Goal: Task Accomplishment & Management: Manage account settings

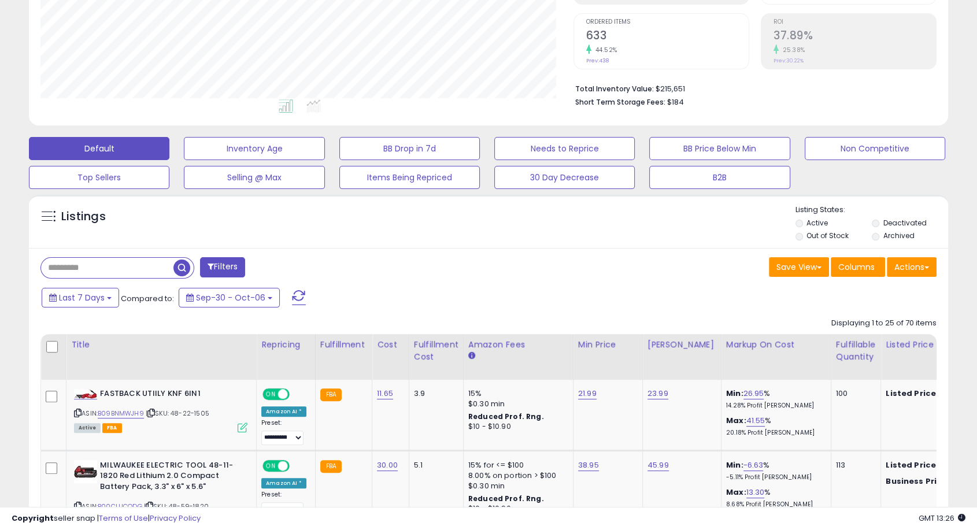
scroll to position [321, 0]
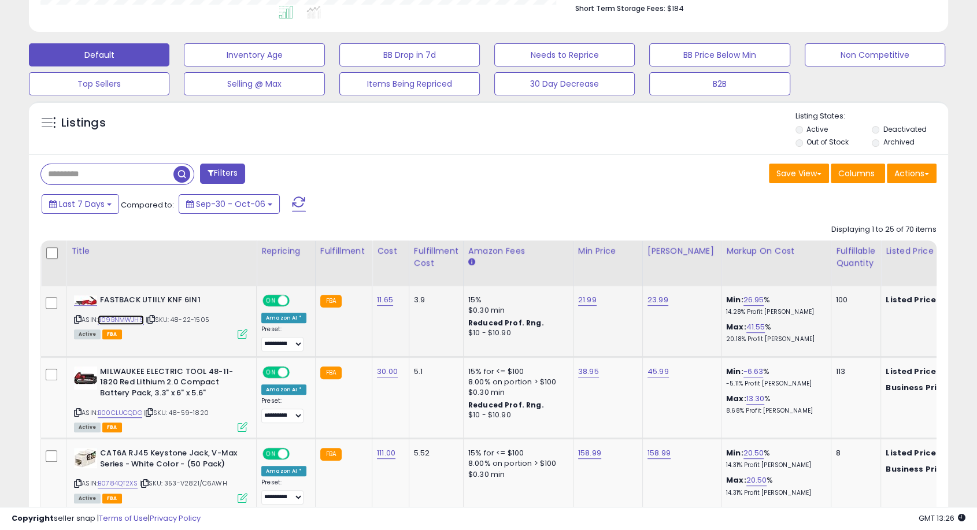
click at [134, 319] on link "B09BNMWJH9" at bounding box center [121, 320] width 46 height 10
click at [579, 296] on link "21.99" at bounding box center [587, 300] width 19 height 12
drag, startPoint x: 545, startPoint y: 271, endPoint x: 449, endPoint y: 269, distance: 96.6
type input "*****"
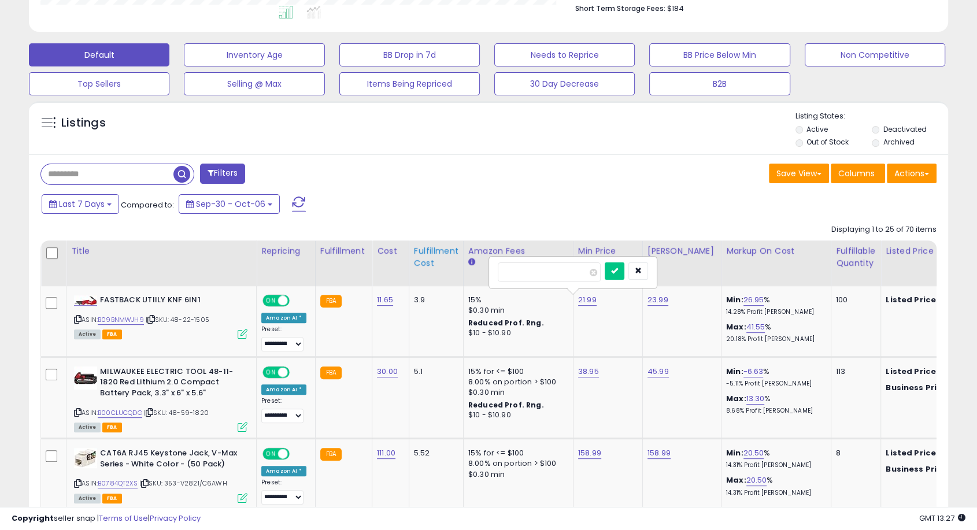
click button "submit" at bounding box center [615, 271] width 20 height 17
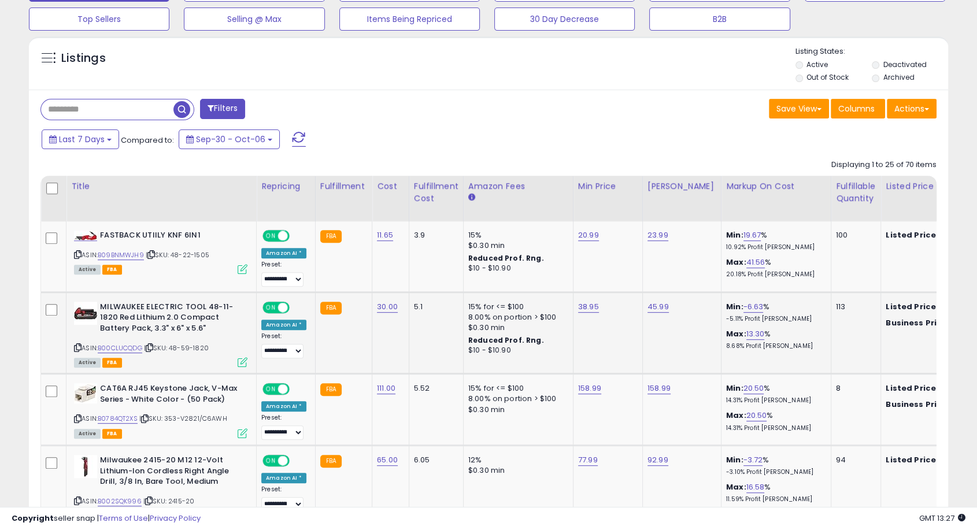
scroll to position [449, 0]
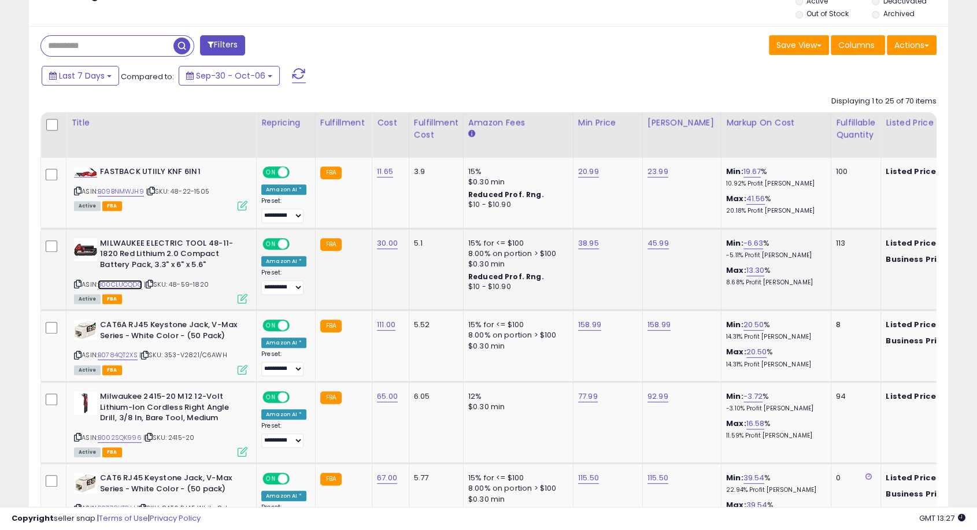
click at [117, 282] on link "B00CLUCQDG" at bounding box center [120, 285] width 45 height 10
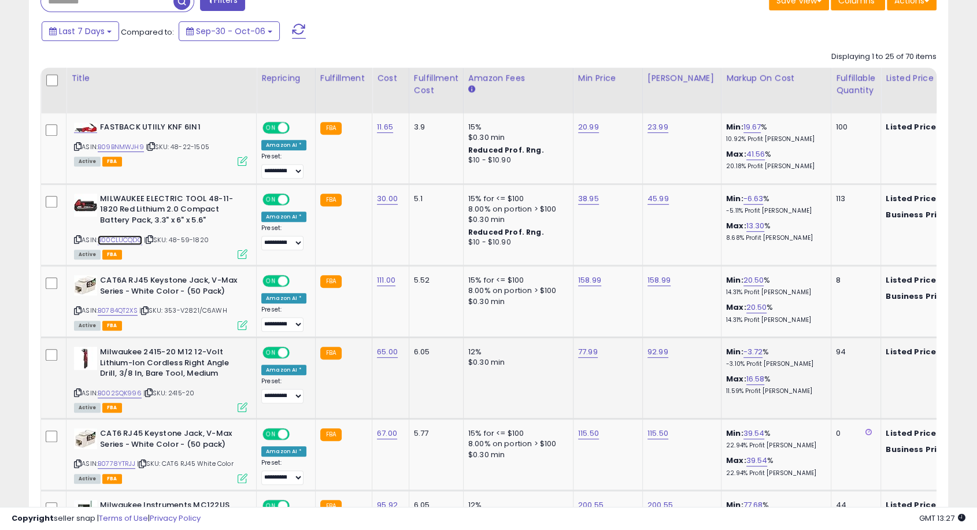
scroll to position [514, 0]
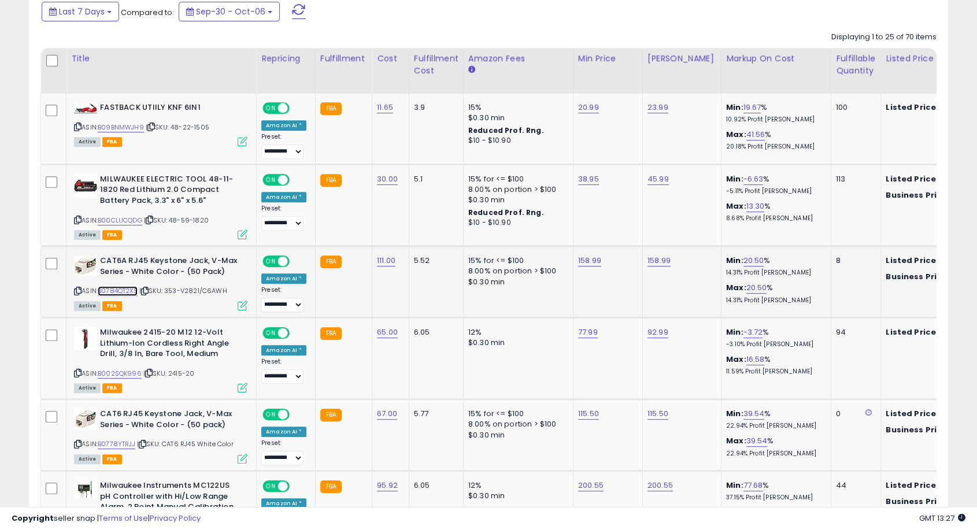
click at [129, 288] on link "B0784QT2XS" at bounding box center [118, 291] width 40 height 10
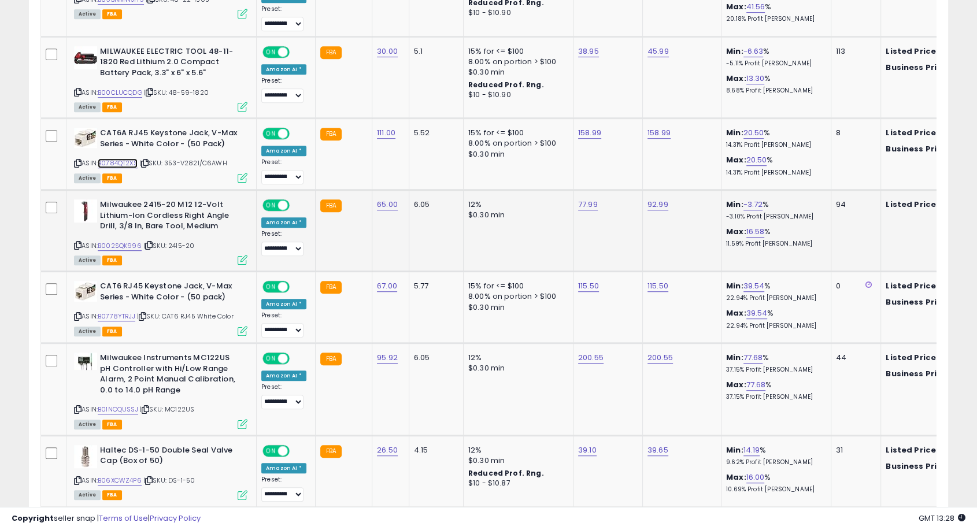
scroll to position [642, 0]
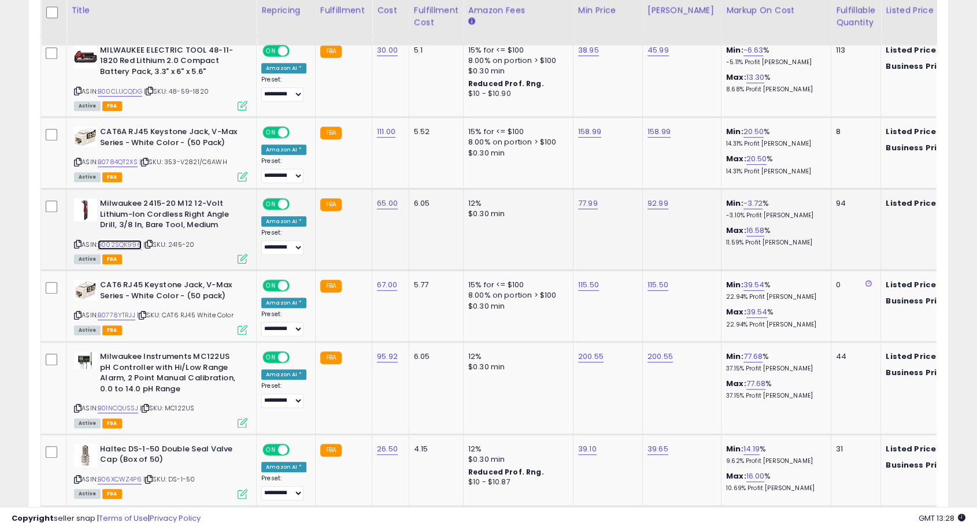
click at [124, 244] on link "B002SQK996" at bounding box center [120, 245] width 44 height 10
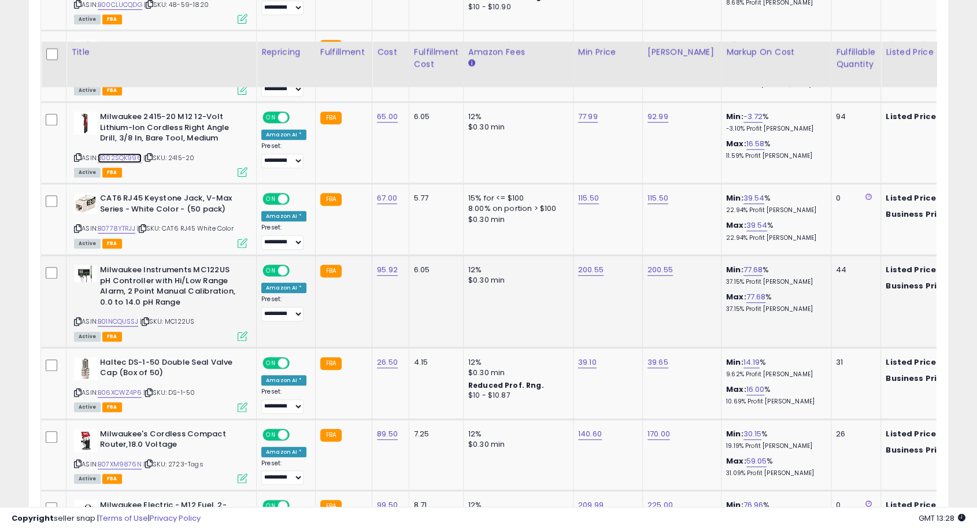
scroll to position [771, 0]
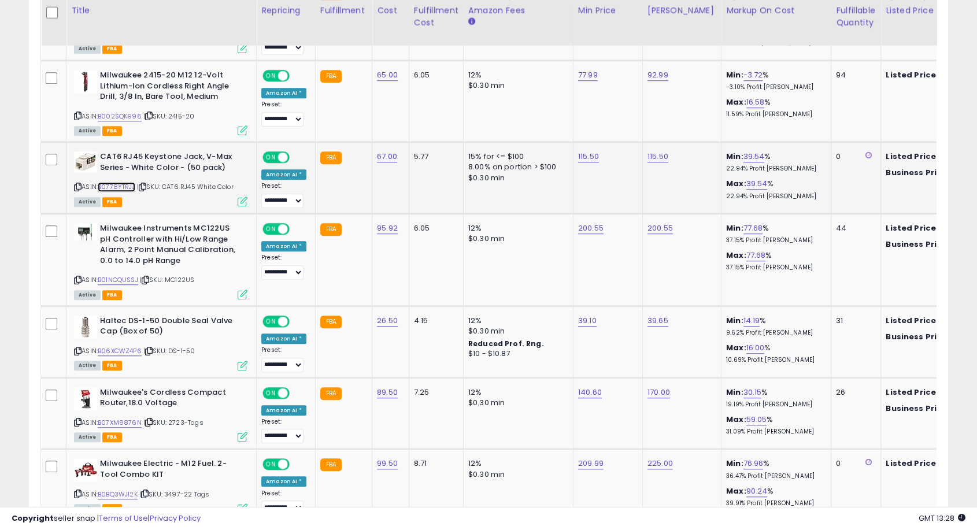
click at [130, 184] on link "B0778YTRJJ" at bounding box center [117, 187] width 38 height 10
click at [128, 276] on link "B01NCQUSSJ" at bounding box center [118, 280] width 40 height 10
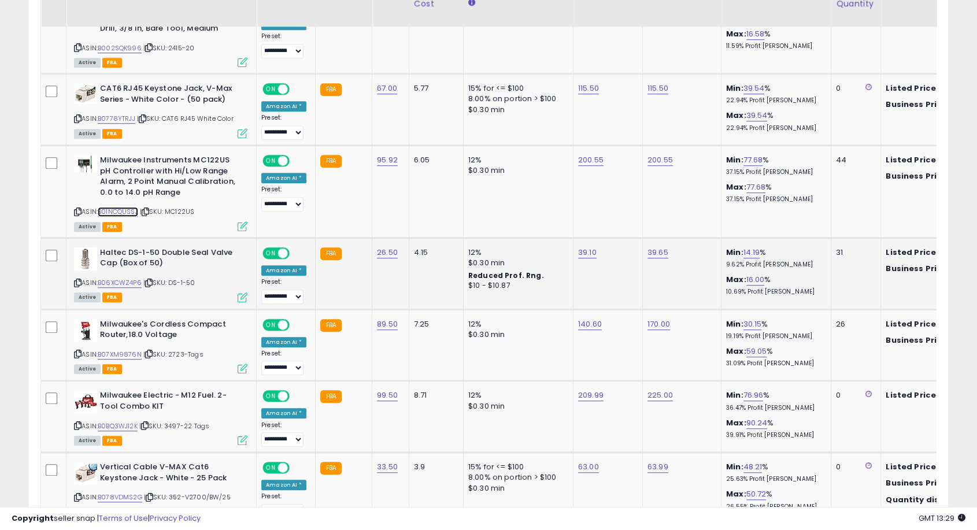
scroll to position [899, 0]
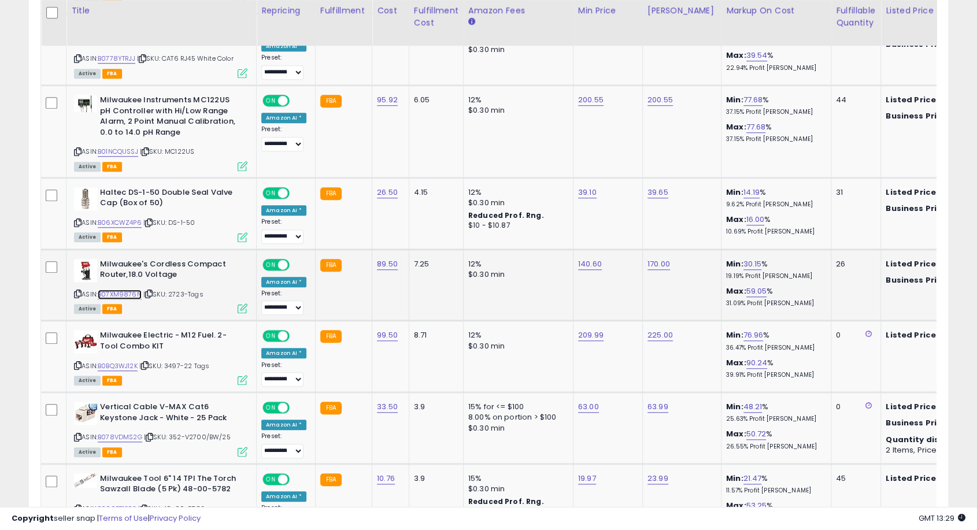
click at [116, 293] on link "B07XM9876N" at bounding box center [120, 295] width 44 height 10
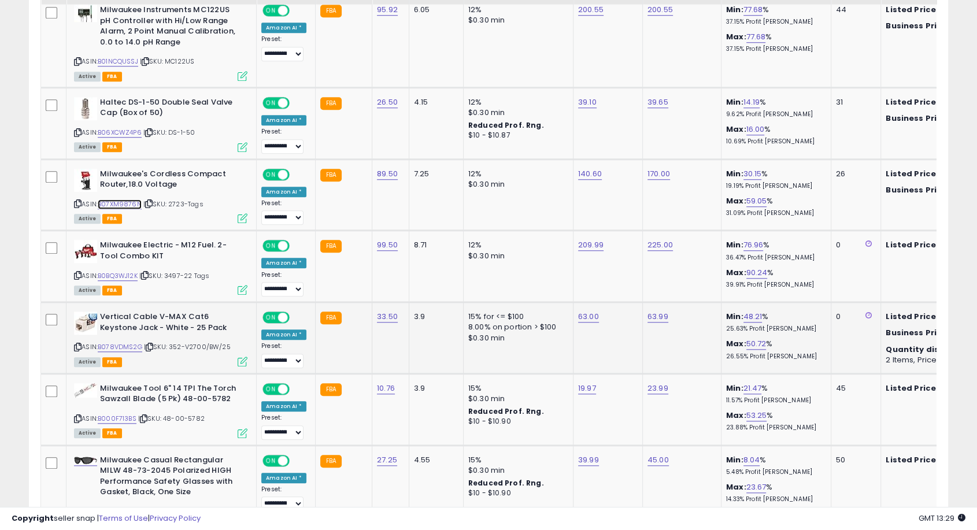
scroll to position [1028, 0]
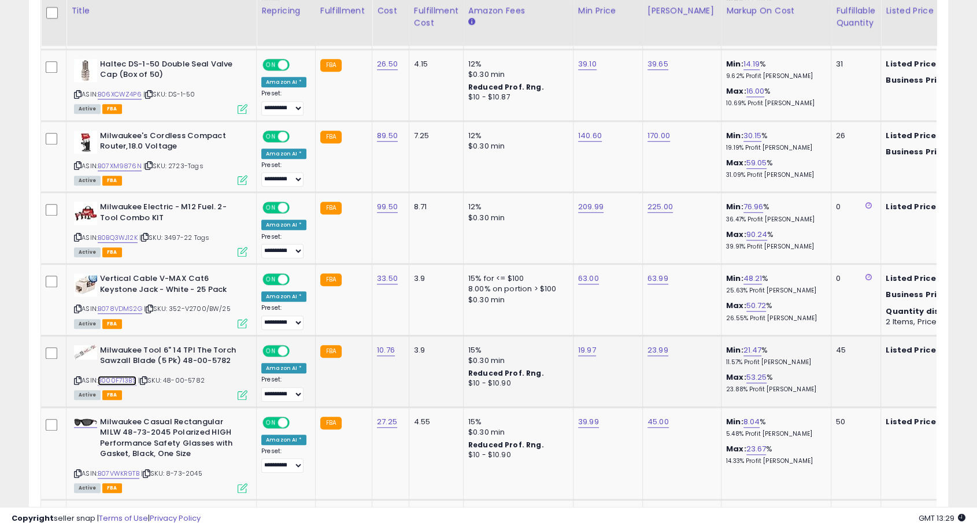
click at [111, 372] on div "ASIN: B000F713BS | SKU: 48-00-5782 Active FBA" at bounding box center [160, 372] width 173 height 54
click at [128, 376] on link "B000F713BS" at bounding box center [117, 381] width 39 height 10
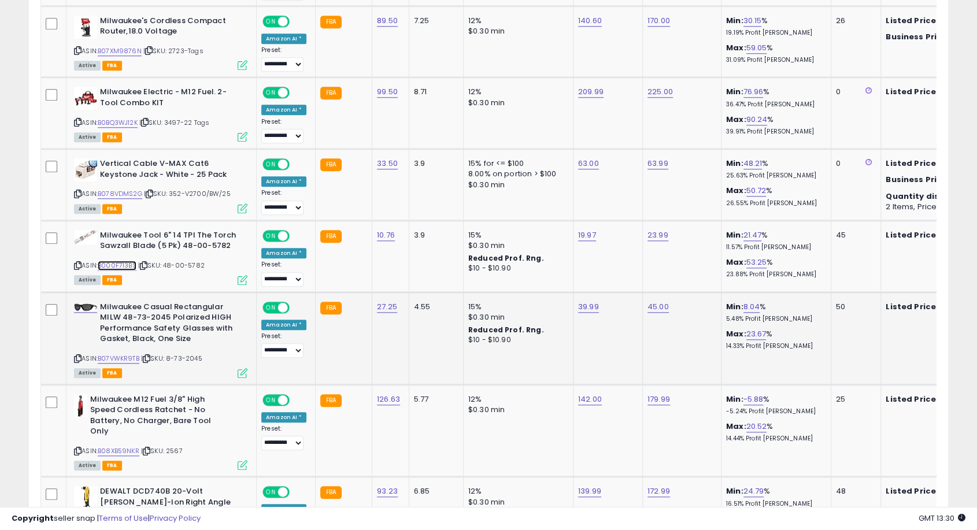
scroll to position [1221, 0]
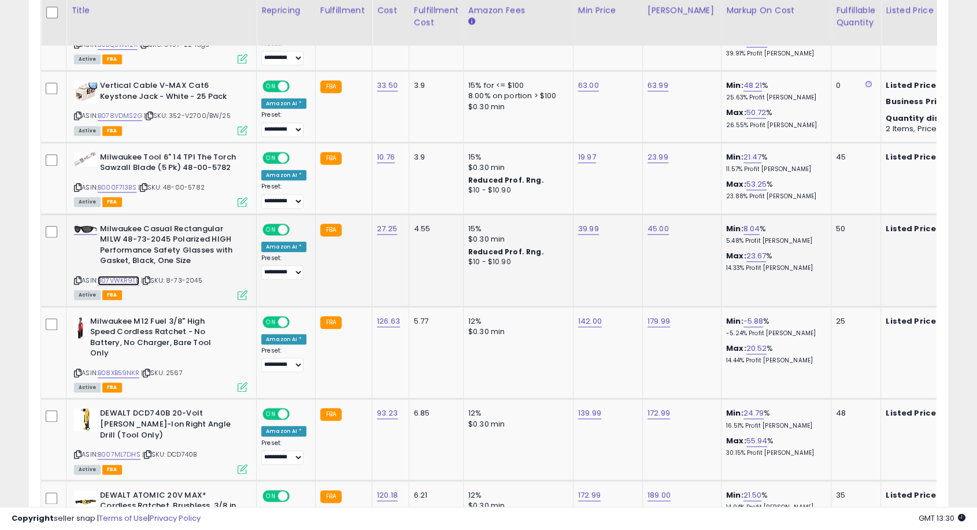
click at [124, 276] on link "B07VWKR9TB" at bounding box center [119, 281] width 42 height 10
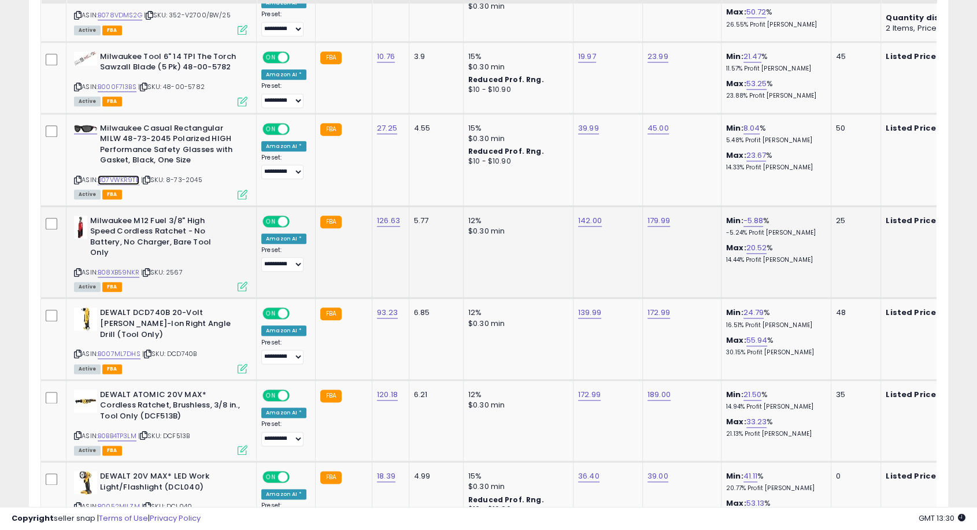
scroll to position [1349, 0]
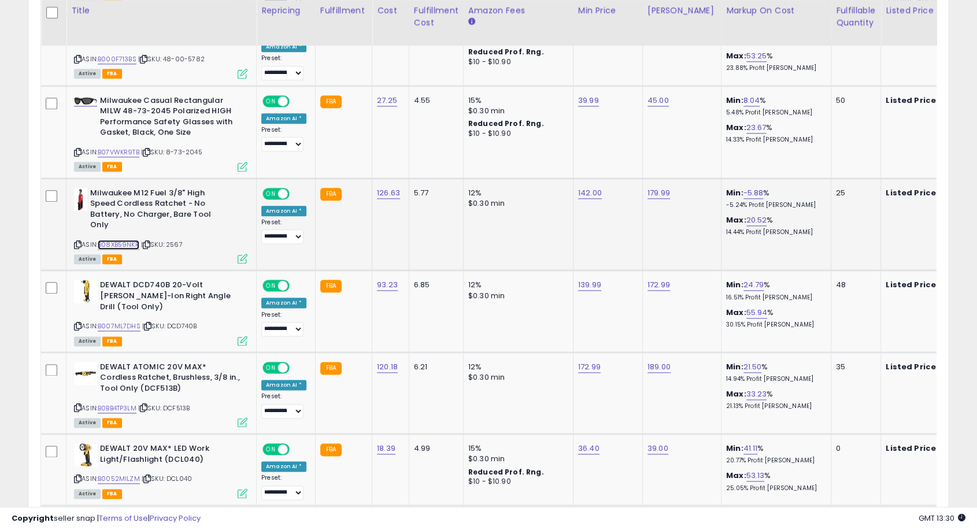
click at [125, 240] on link "B08XB59NKR" at bounding box center [119, 245] width 42 height 10
click at [116, 322] on link "B007ML7DHS" at bounding box center [119, 327] width 43 height 10
click at [578, 279] on link "139.99" at bounding box center [589, 285] width 23 height 12
drag, startPoint x: 564, startPoint y: 241, endPoint x: 484, endPoint y: 241, distance: 80.4
click at [484, 241] on tbody "**********" at bounding box center [938, 255] width 1795 height 1995
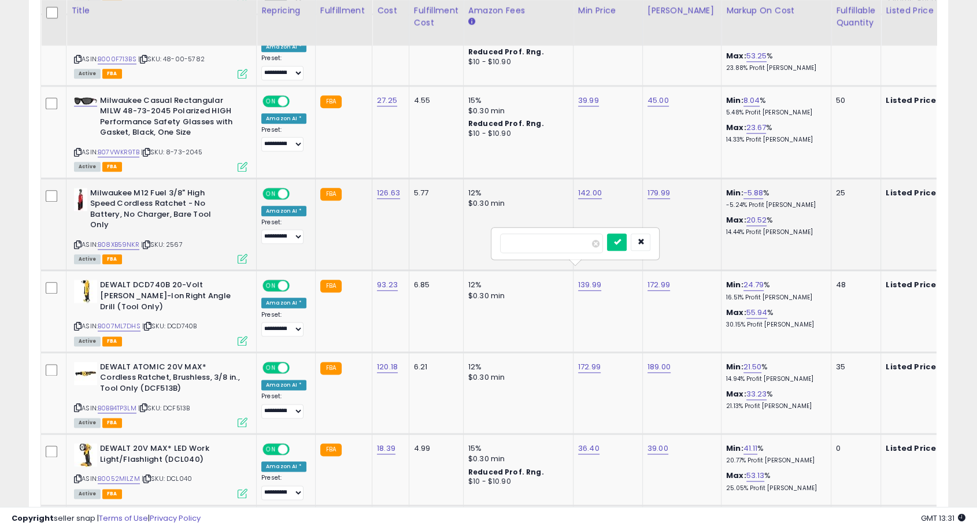
type input "******"
click button "submit" at bounding box center [617, 242] width 20 height 17
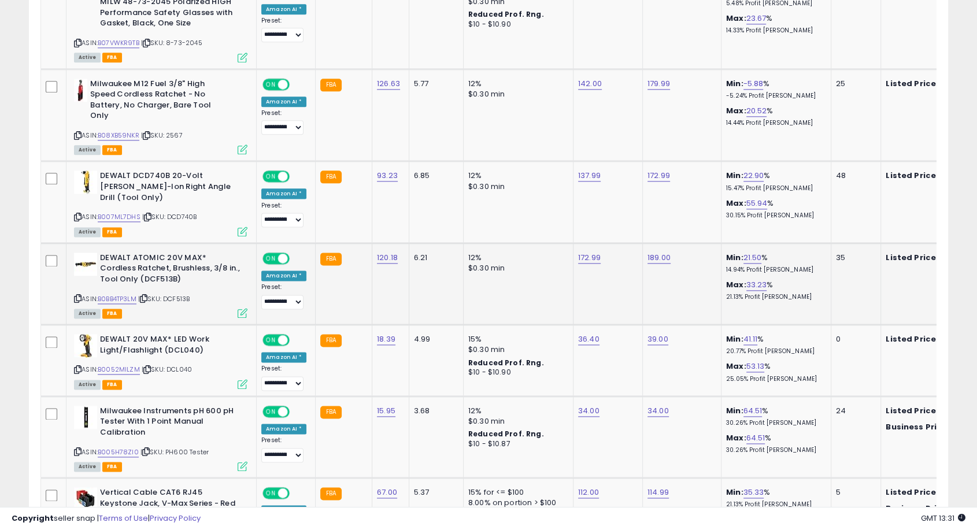
scroll to position [1478, 0]
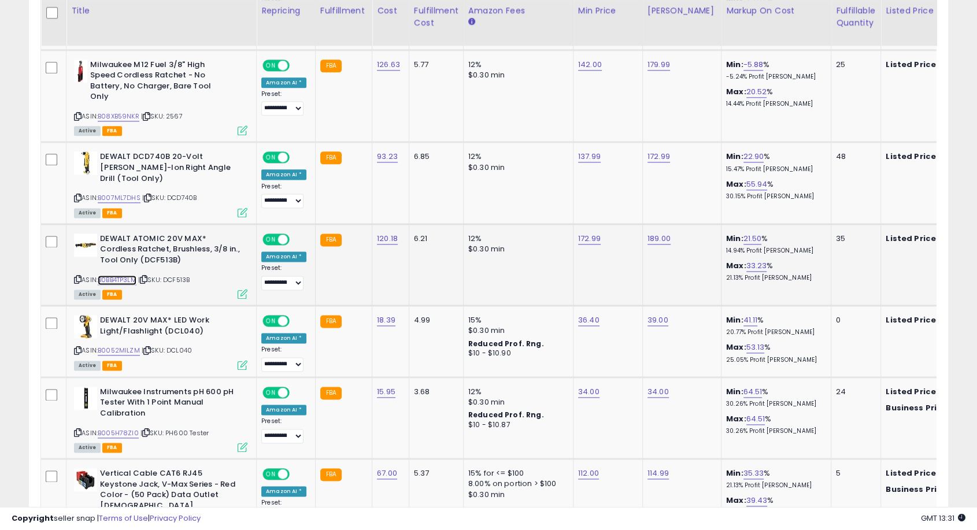
click at [122, 275] on link "B0BB4TP3LM" at bounding box center [117, 280] width 39 height 10
click at [583, 233] on link "172.99" at bounding box center [589, 239] width 23 height 12
drag, startPoint x: 553, startPoint y: 186, endPoint x: 454, endPoint y: 186, distance: 98.9
click at [455, 188] on tbody "**********" at bounding box center [938, 127] width 1795 height 1995
type input "******"
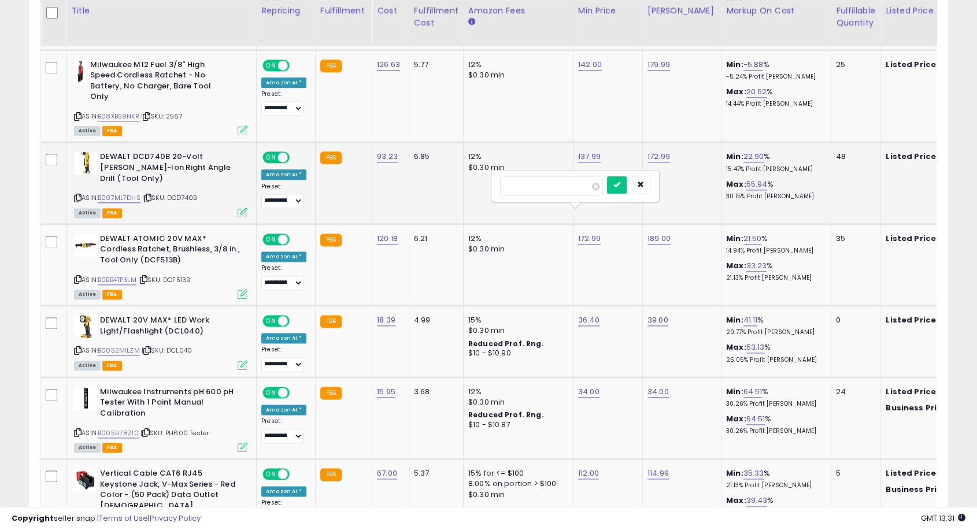
click button "submit" at bounding box center [617, 184] width 20 height 17
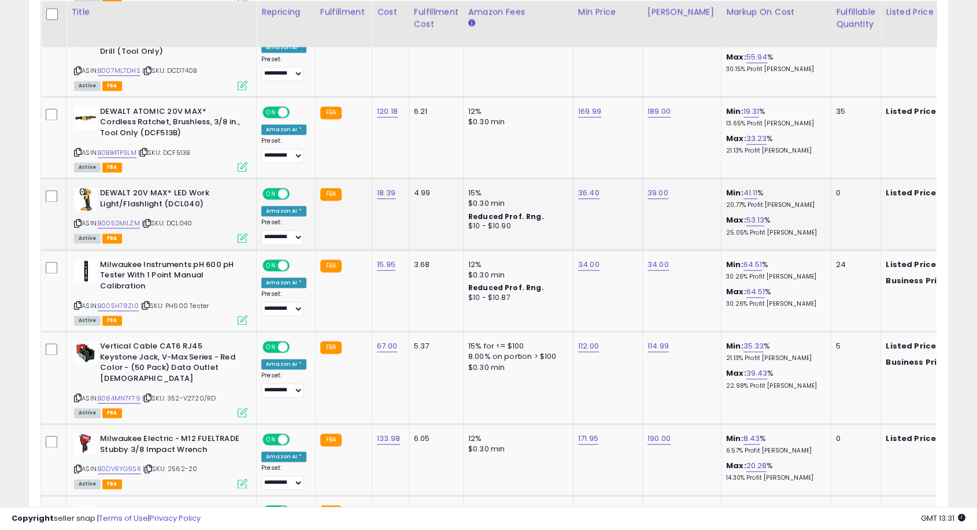
scroll to position [1606, 0]
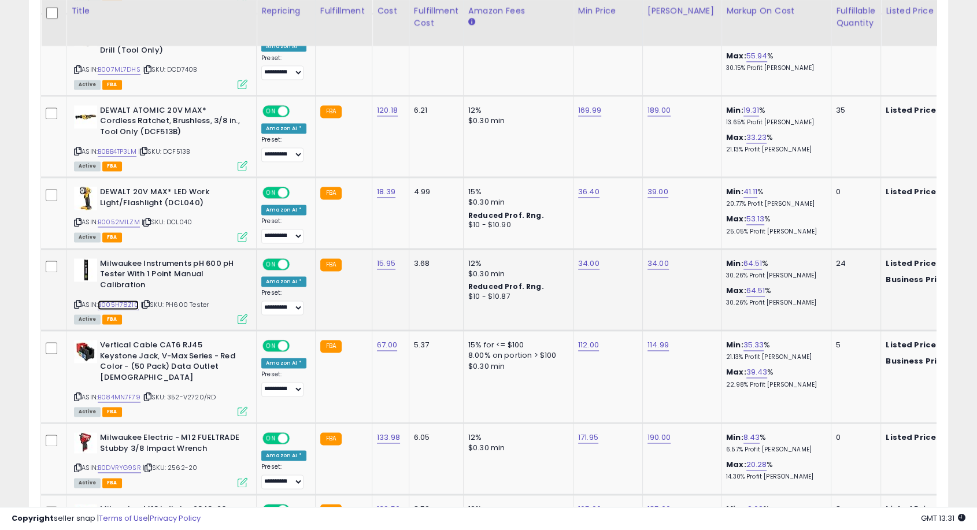
click at [120, 300] on link "B005H78ZI0" at bounding box center [118, 305] width 41 height 10
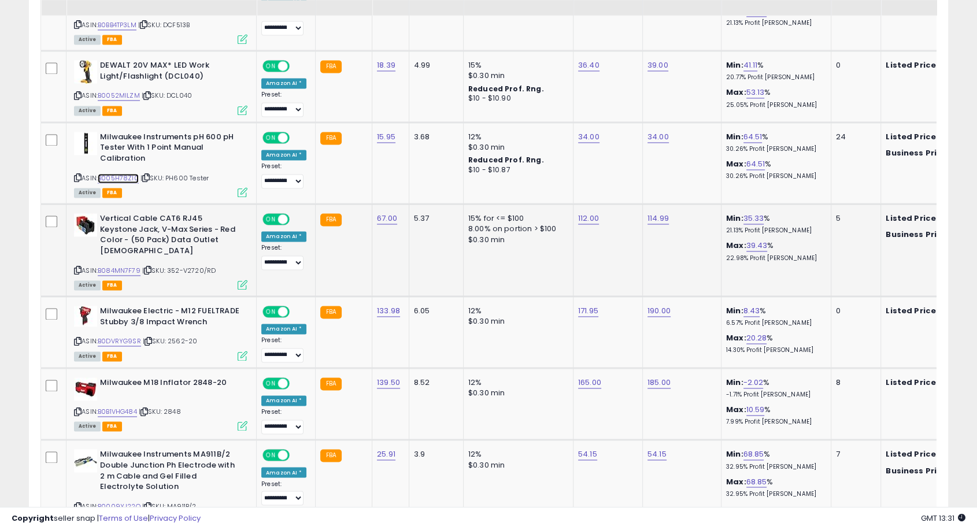
scroll to position [1735, 0]
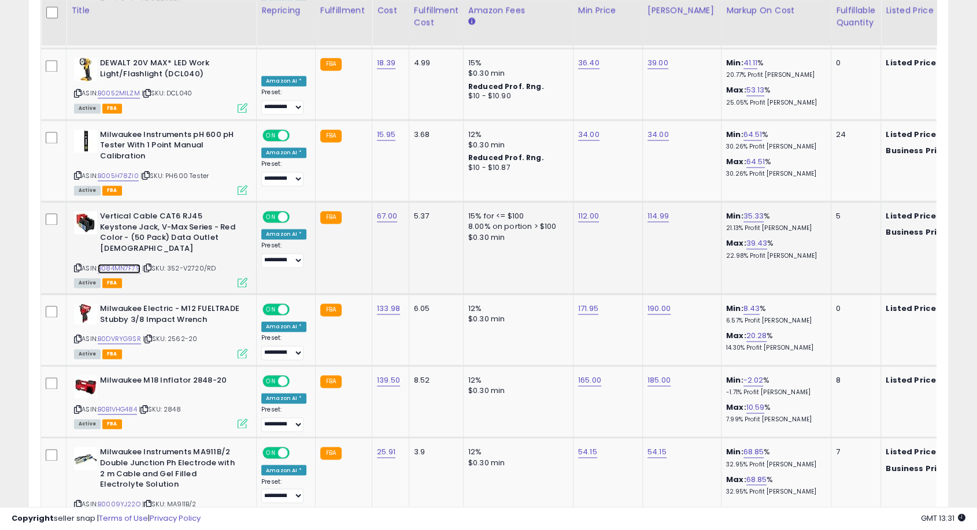
click at [127, 264] on link "B084MN7F79" at bounding box center [119, 269] width 43 height 10
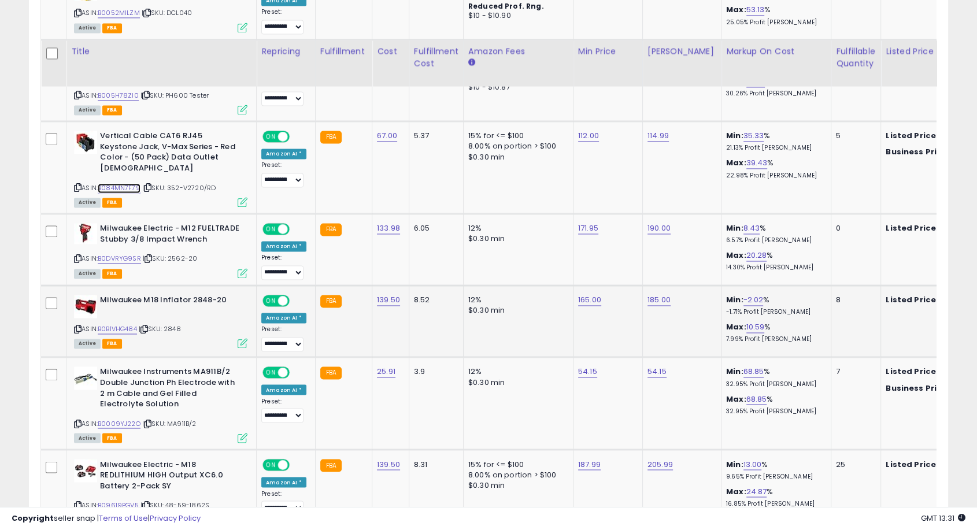
scroll to position [1863, 0]
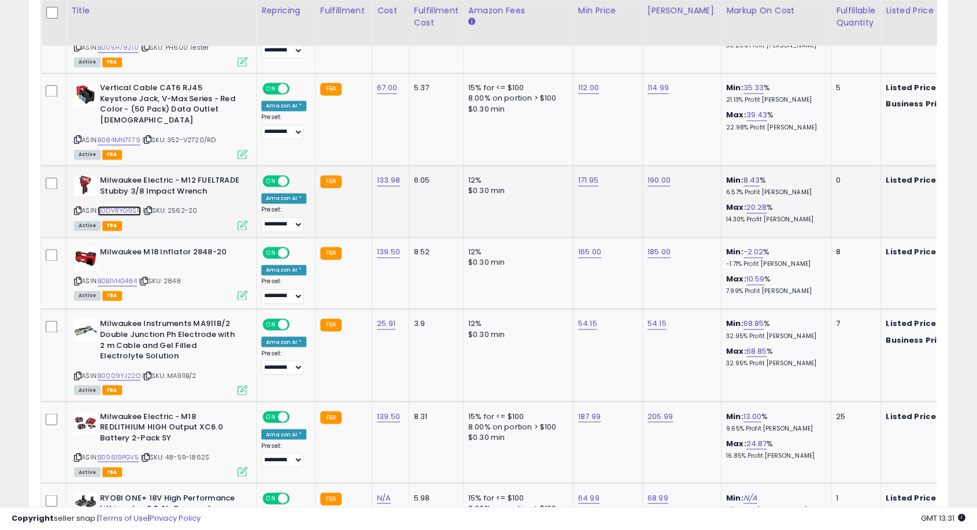
click at [130, 206] on link "B0DVRYG9SR" at bounding box center [119, 211] width 43 height 10
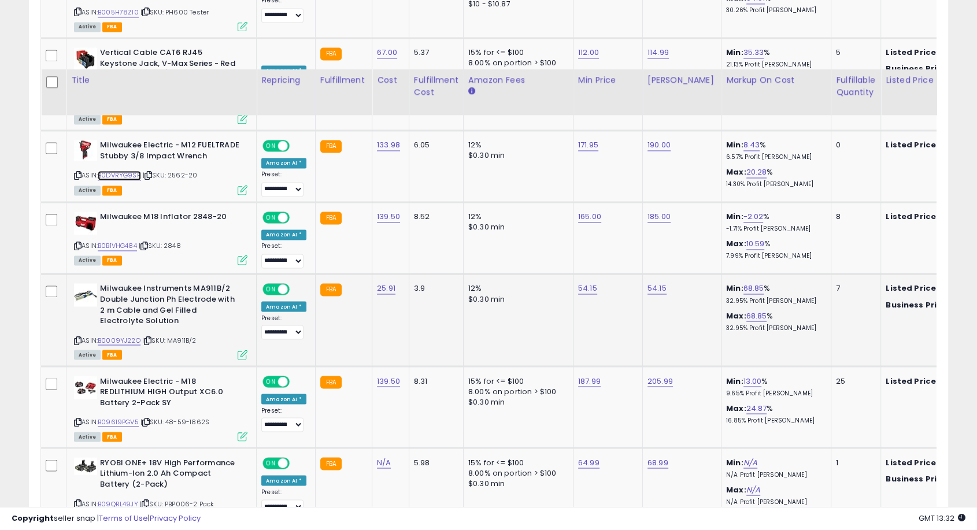
scroll to position [1992, 0]
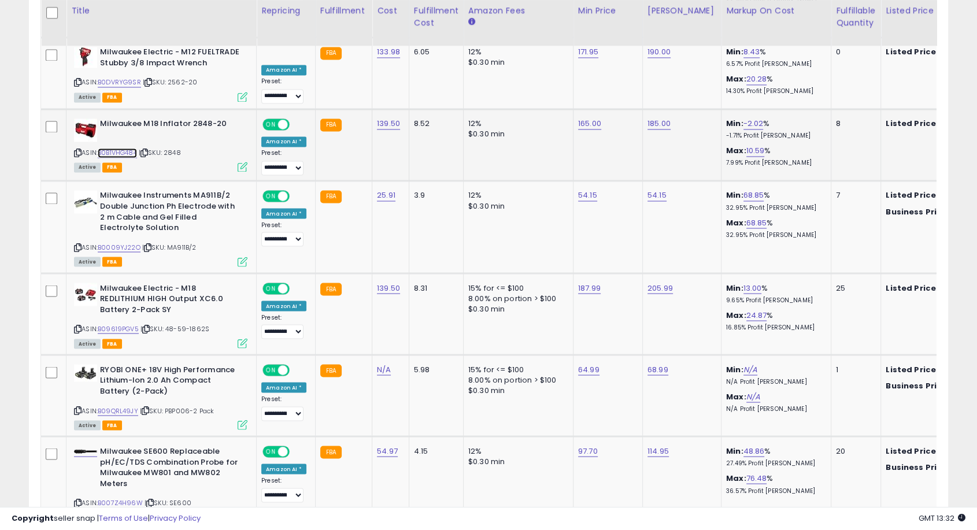
click at [127, 148] on link "B0B1VHG484" at bounding box center [117, 153] width 39 height 10
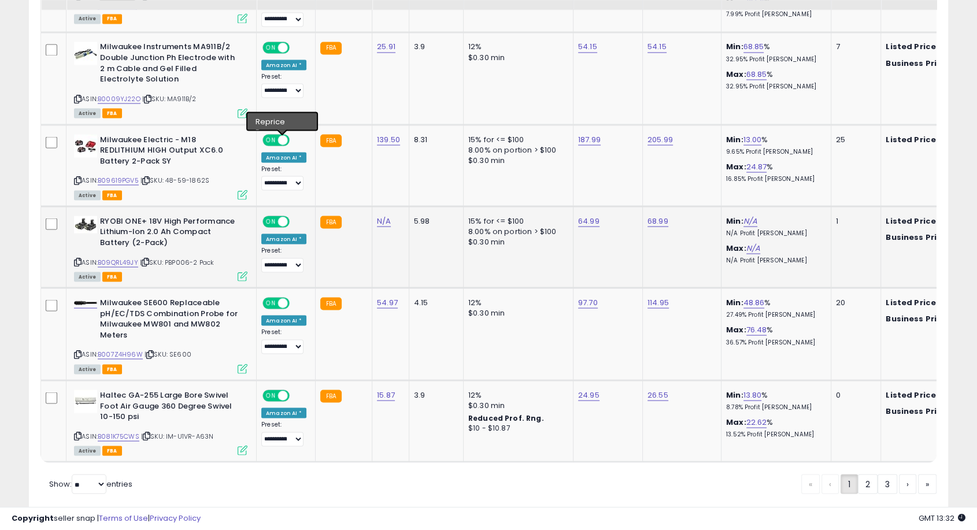
scroll to position [2145, 0]
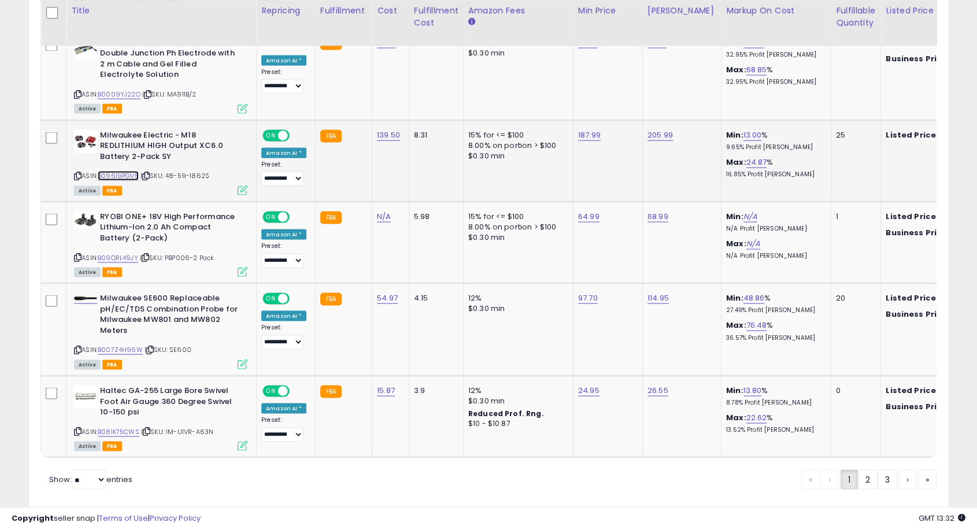
click at [131, 171] on link "B09619PGV5" at bounding box center [118, 176] width 41 height 10
click at [120, 345] on link "B007Z4H96W" at bounding box center [120, 350] width 45 height 10
click at [862, 457] on link "2" at bounding box center [868, 480] width 20 height 20
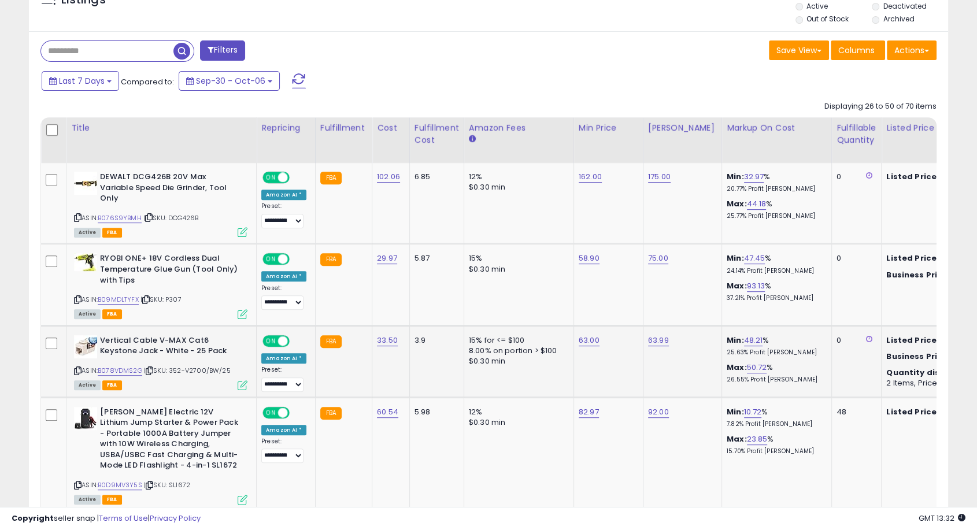
scroll to position [573, 0]
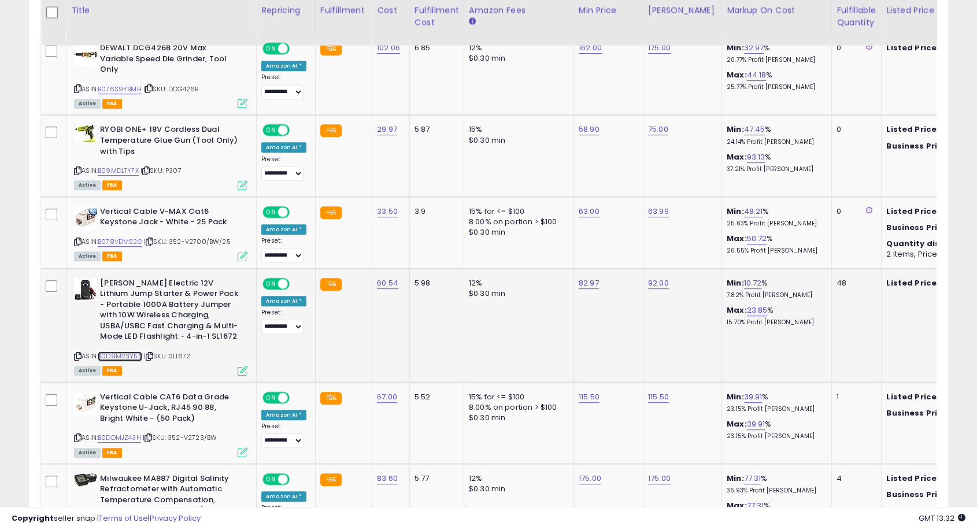
click at [130, 352] on link "B0D9MV3Y5S" at bounding box center [120, 357] width 45 height 10
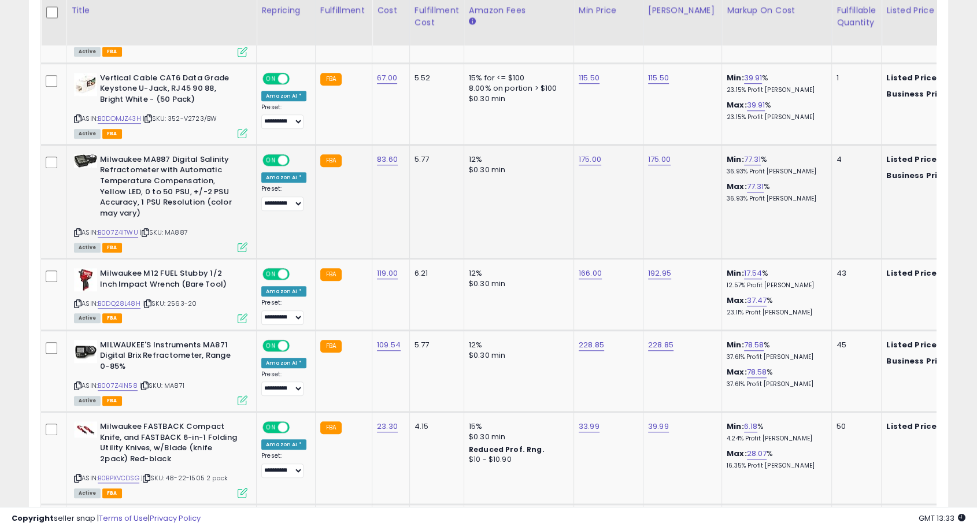
scroll to position [894, 0]
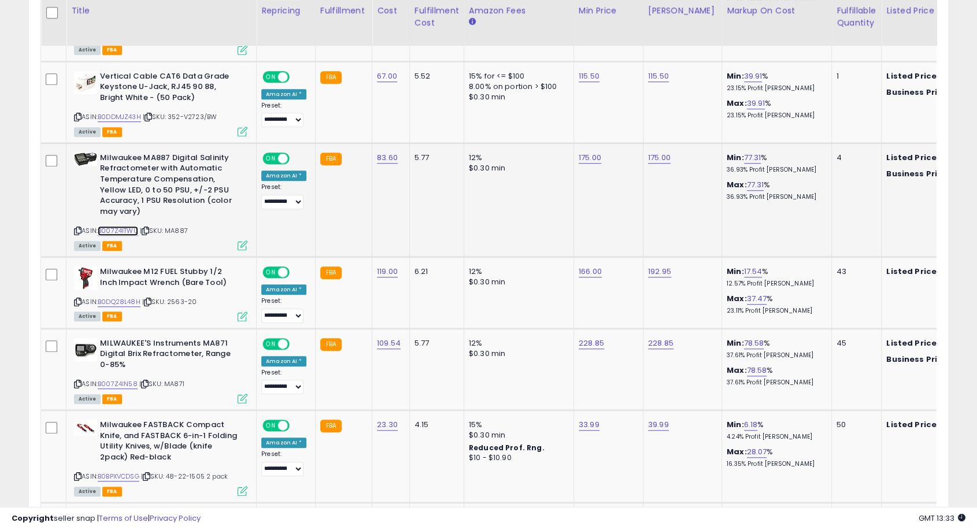
click at [120, 226] on link "B007Z4ITWU" at bounding box center [118, 231] width 40 height 10
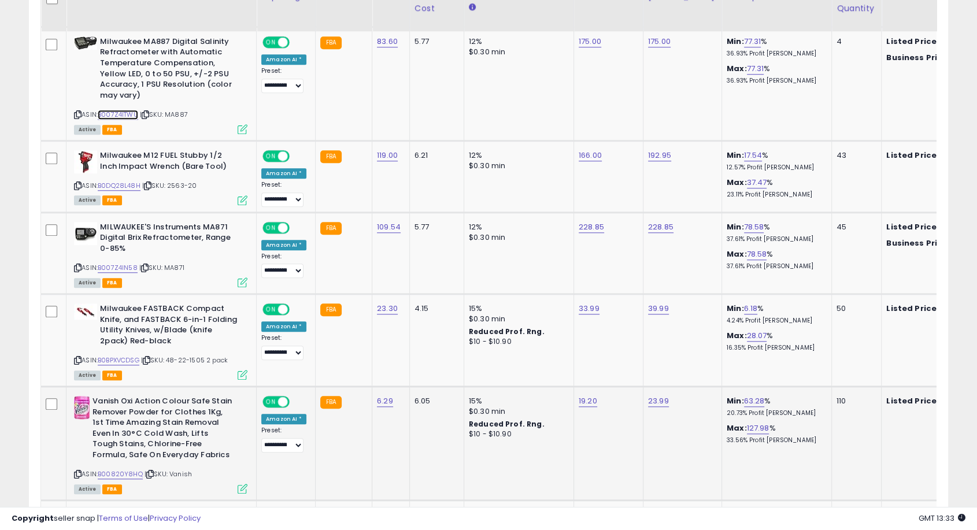
scroll to position [1087, 0]
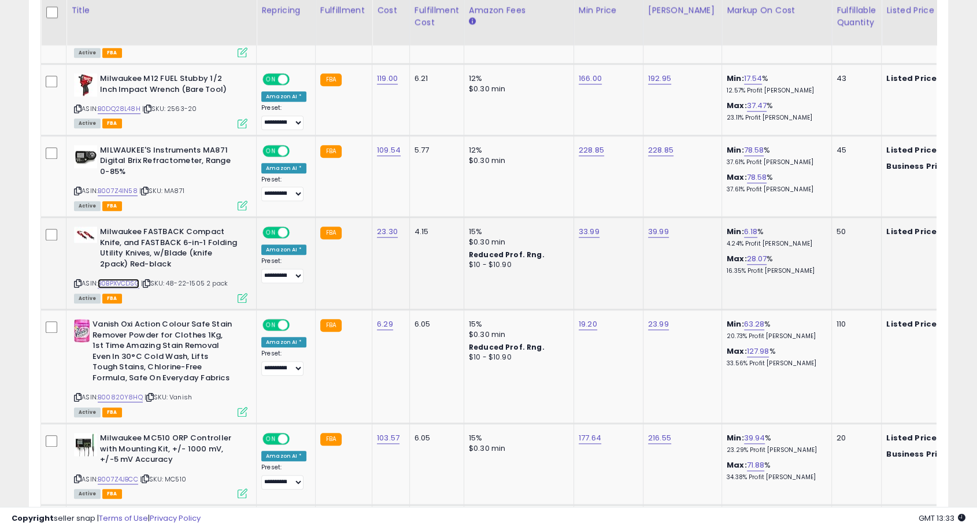
click at [134, 279] on link "B0BPXVCDSG" at bounding box center [119, 284] width 42 height 10
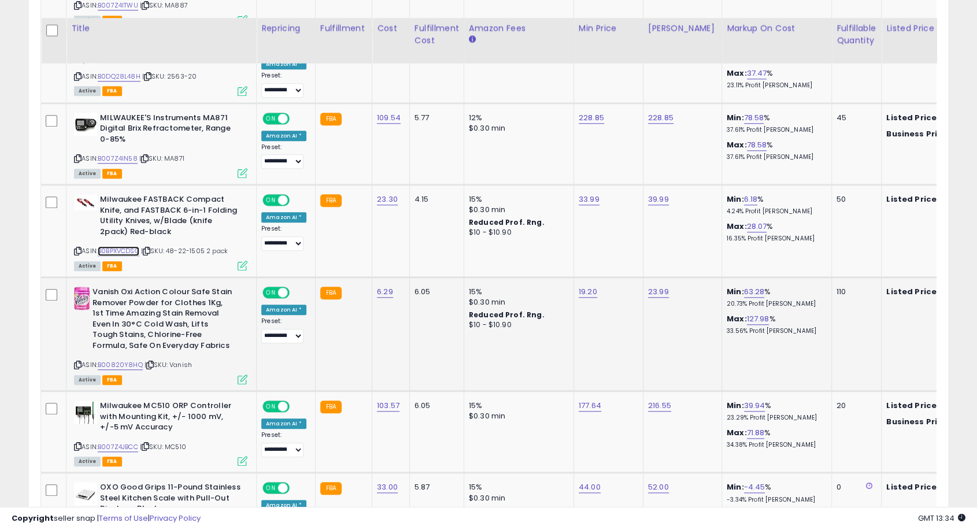
scroll to position [1151, 0]
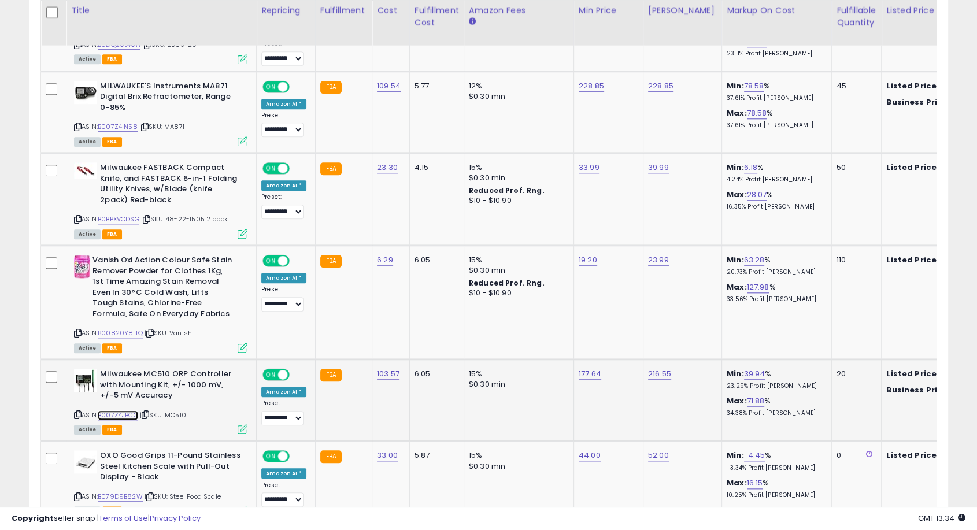
click at [118, 411] on link "B007Z4JBCC" at bounding box center [118, 416] width 40 height 10
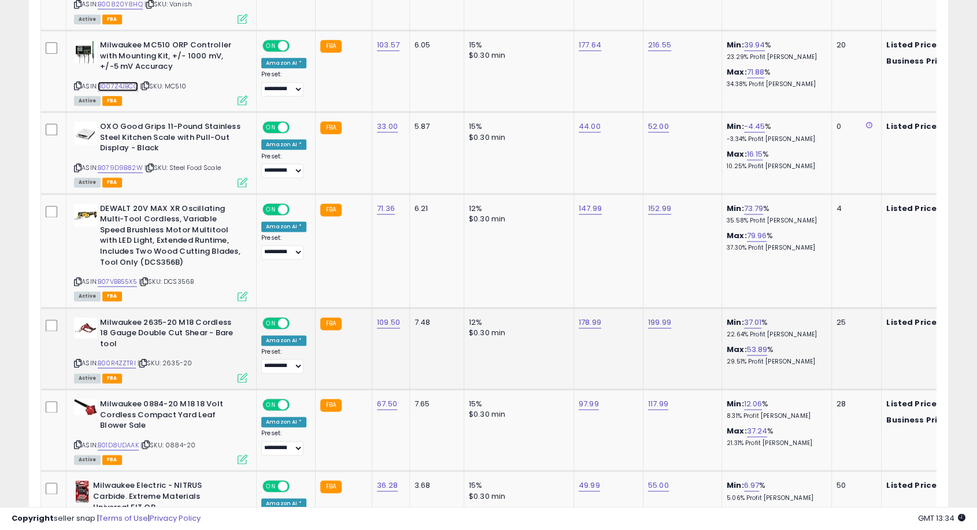
scroll to position [1537, 0]
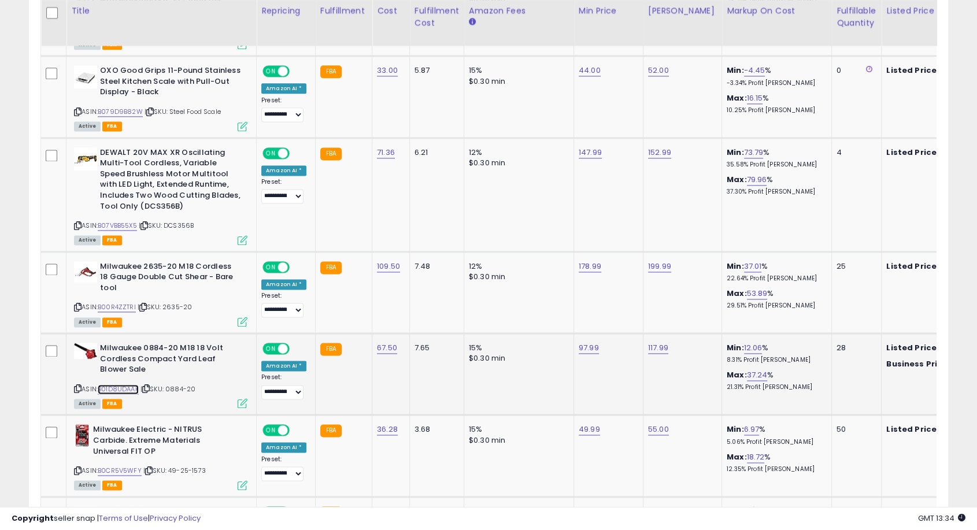
click at [130, 385] on link "B01D8UDAAK" at bounding box center [118, 390] width 41 height 10
click at [586, 342] on link "97.99" at bounding box center [589, 348] width 20 height 12
click at [455, 291] on tbody "**********" at bounding box center [938, 136] width 1794 height 2130
type input "*****"
click button "submit" at bounding box center [616, 295] width 20 height 17
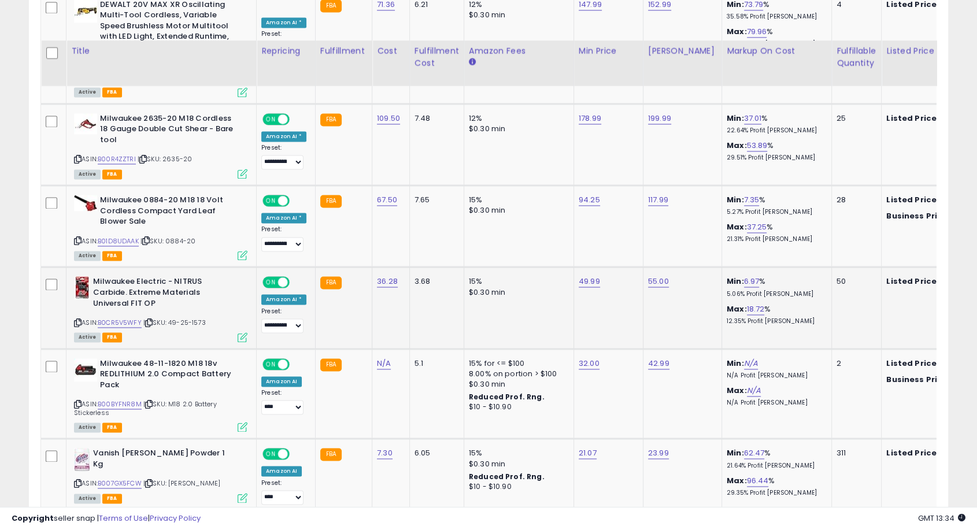
scroll to position [1730, 0]
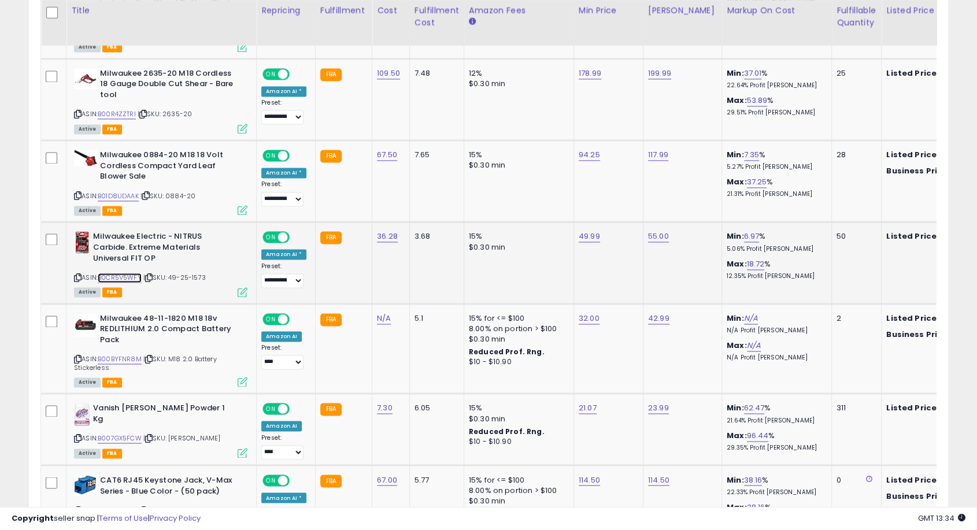
click at [130, 273] on link "B0CR5V5WFY" at bounding box center [120, 278] width 44 height 10
click at [583, 231] on link "49.99" at bounding box center [589, 237] width 21 height 12
drag, startPoint x: 538, startPoint y: 191, endPoint x: 470, endPoint y: 186, distance: 68.4
type input "*****"
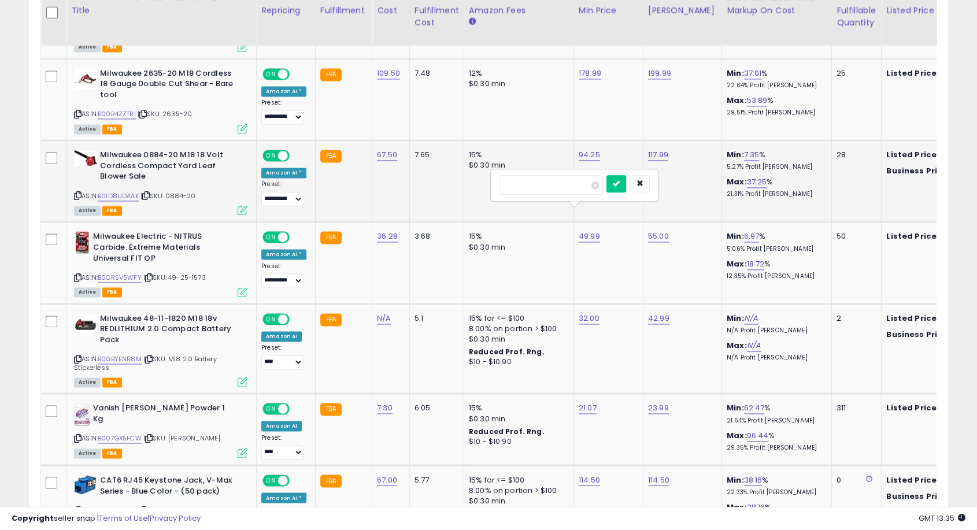
click button "submit" at bounding box center [617, 183] width 20 height 17
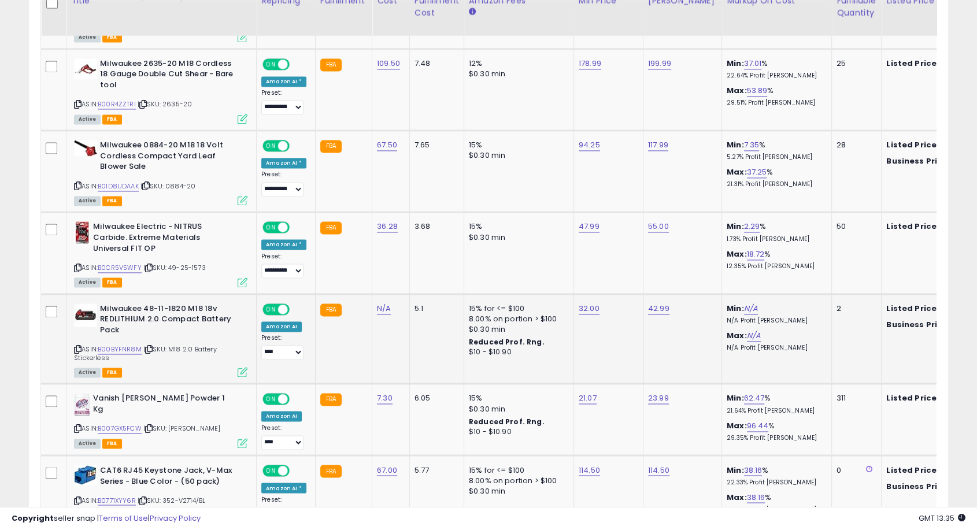
scroll to position [1858, 0]
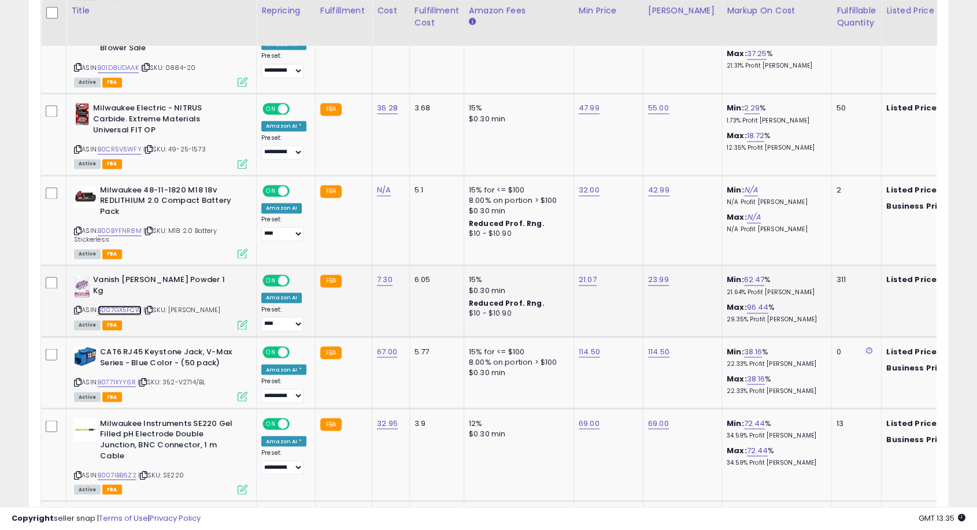
click at [125, 305] on link "B007GX5FCW" at bounding box center [120, 310] width 44 height 10
click at [581, 274] on link "21.07" at bounding box center [588, 280] width 18 height 12
type input "*****"
click button "submit" at bounding box center [615, 227] width 20 height 17
click at [287, 317] on select "**********" at bounding box center [282, 324] width 42 height 14
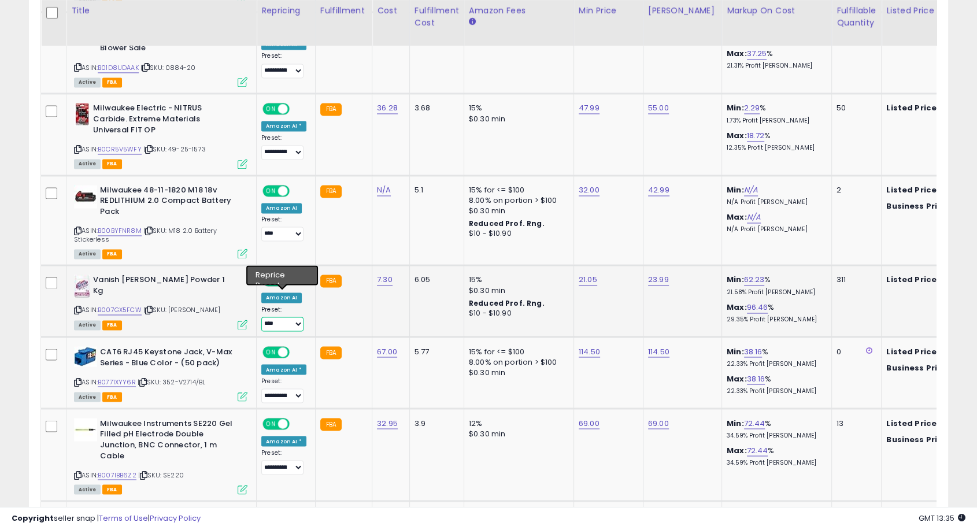
select select "**********"
click at [261, 317] on select "**********" at bounding box center [282, 324] width 42 height 14
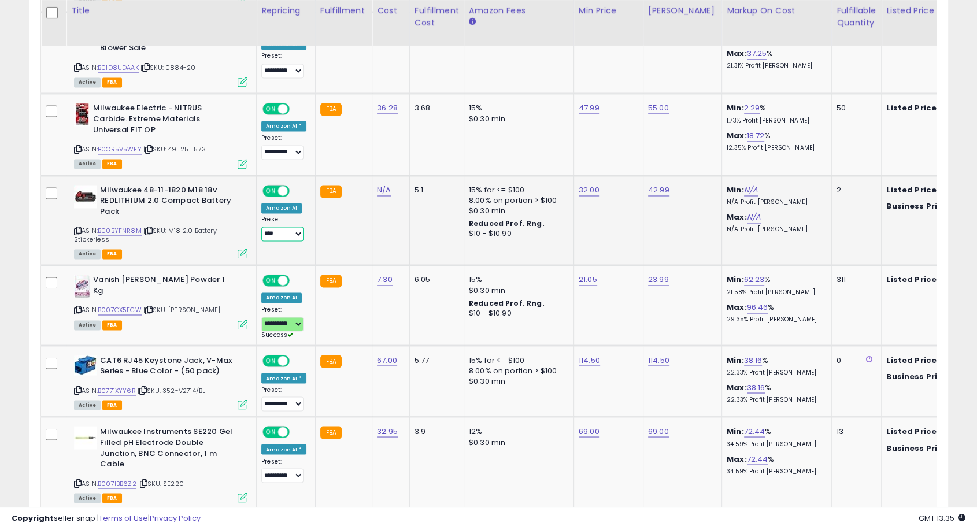
click at [289, 227] on select "**********" at bounding box center [282, 234] width 42 height 14
select select "**********"
click at [261, 227] on select "**********" at bounding box center [282, 234] width 42 height 14
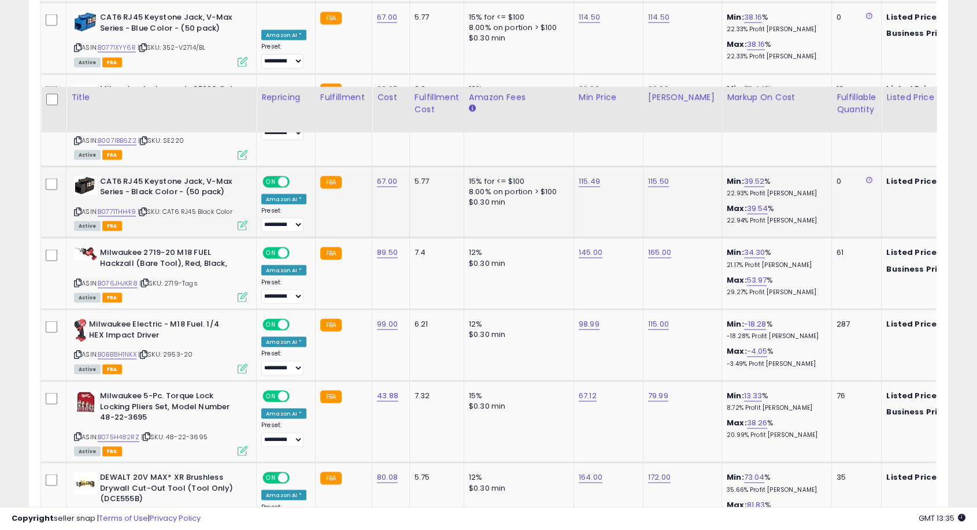
scroll to position [2281, 0]
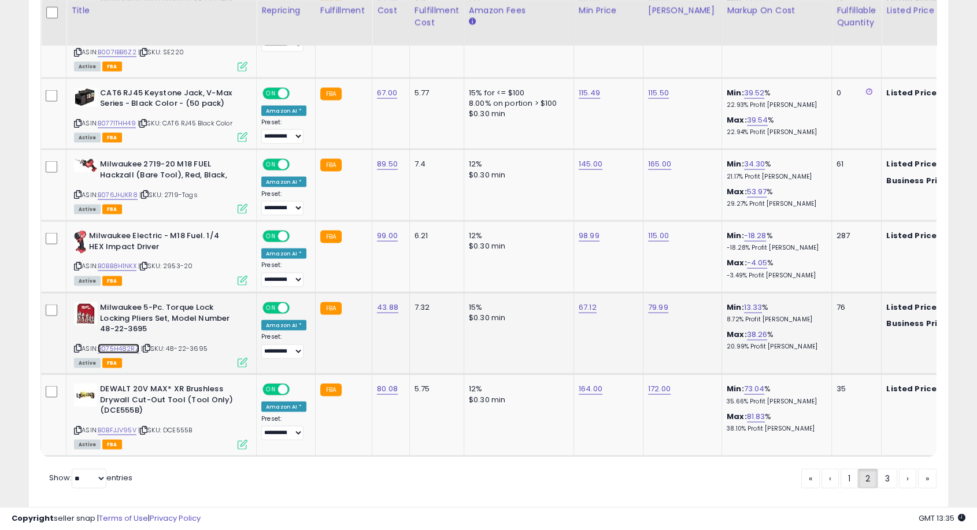
click at [122, 344] on link "B075H482RZ" at bounding box center [119, 349] width 42 height 10
click at [125, 426] on link "B0BFJJV95V" at bounding box center [117, 431] width 39 height 10
click at [126, 426] on link "B0BFJJV95V" at bounding box center [117, 431] width 39 height 10
click at [888, 457] on link "3" at bounding box center [888, 479] width 20 height 20
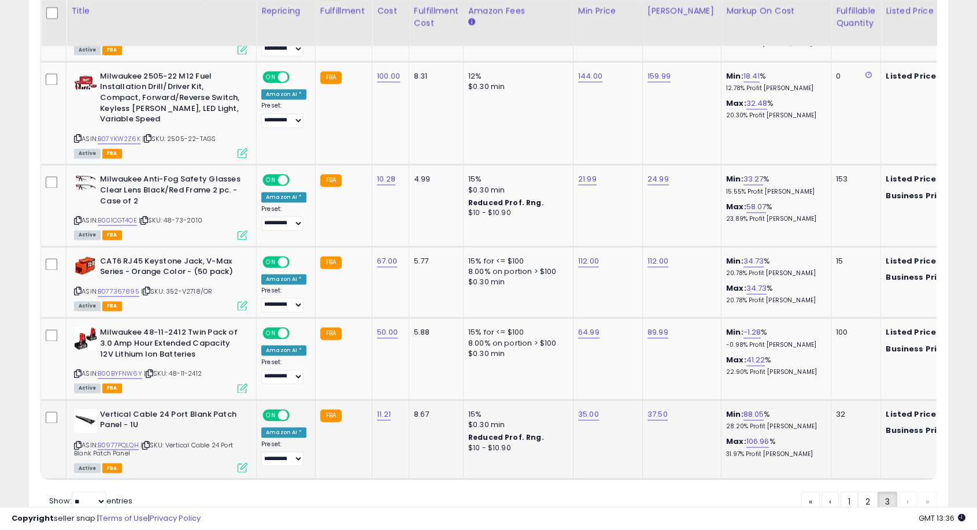
scroll to position [1787, 0]
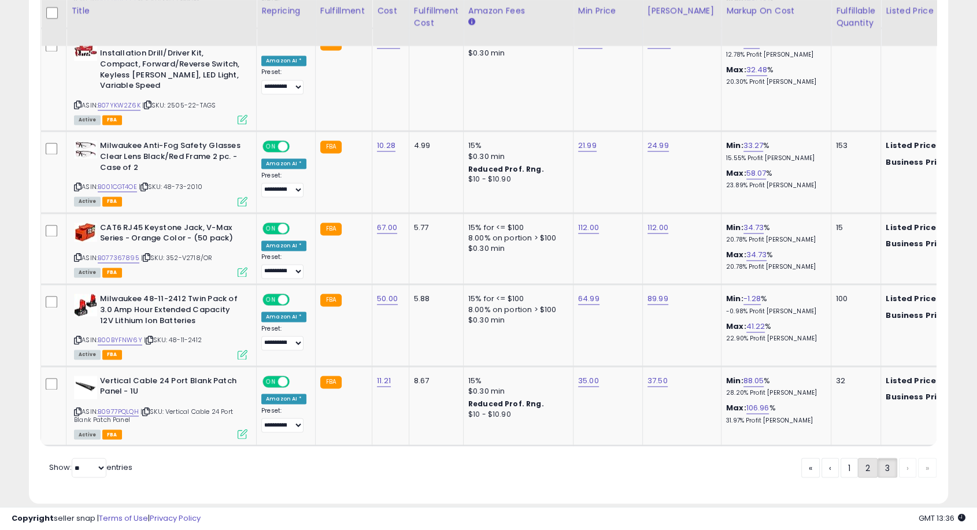
click at [866, 457] on link "2" at bounding box center [868, 468] width 20 height 20
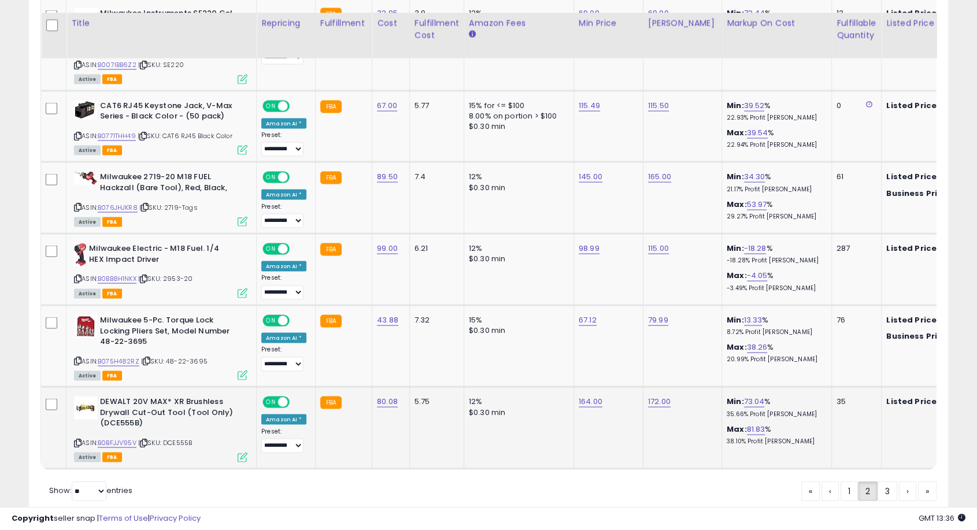
scroll to position [2281, 0]
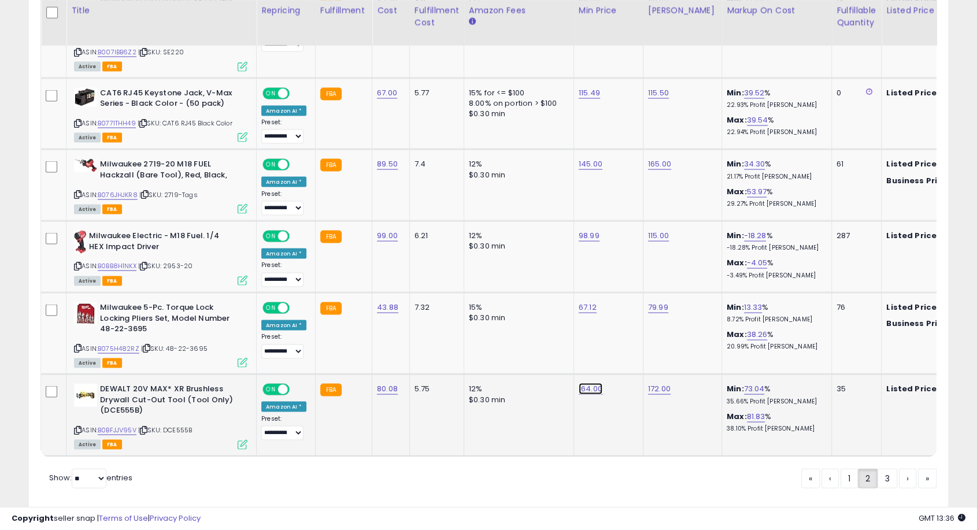
click at [588, 383] on link "164.00" at bounding box center [591, 389] width 24 height 12
drag, startPoint x: 577, startPoint y: 326, endPoint x: 438, endPoint y: 325, distance: 138.8
type input "******"
click button "submit" at bounding box center [618, 323] width 20 height 17
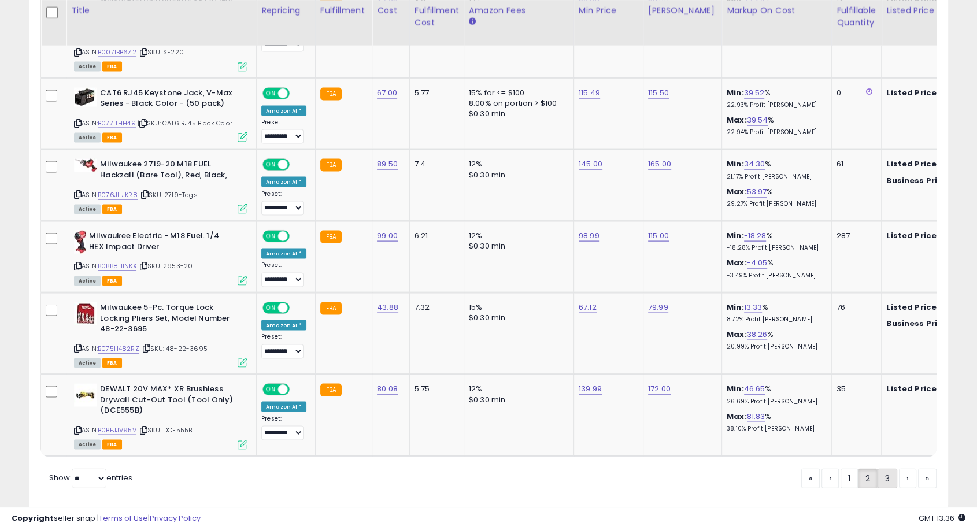
click at [885, 457] on link "3" at bounding box center [888, 479] width 20 height 20
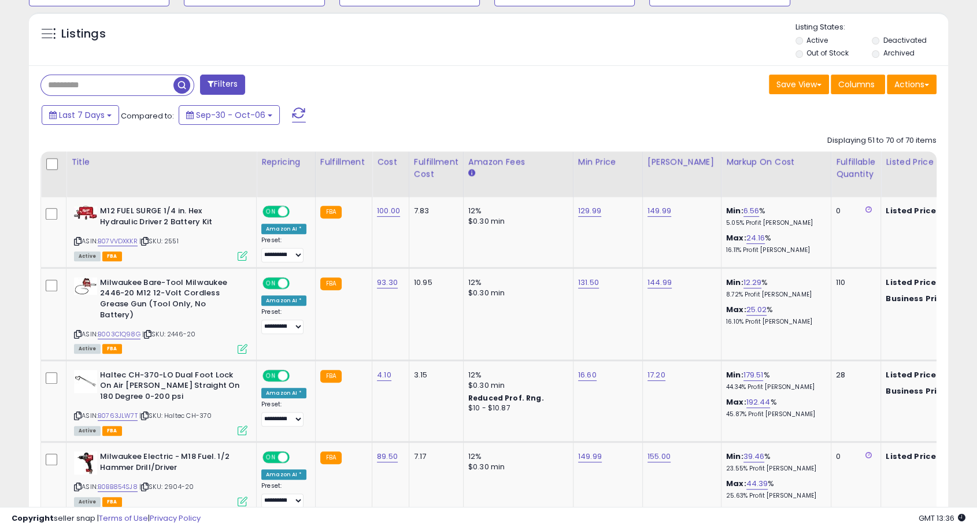
scroll to position [509, 0]
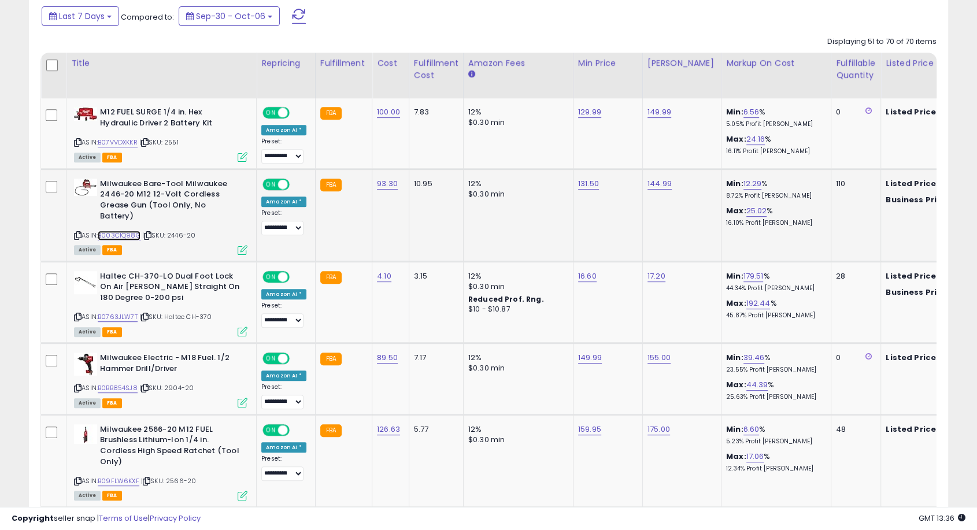
click at [132, 231] on link "B003C1Q98G" at bounding box center [119, 236] width 43 height 10
click at [588, 180] on link "131.50" at bounding box center [588, 184] width 21 height 12
drag, startPoint x: 563, startPoint y: 149, endPoint x: 469, endPoint y: 152, distance: 94.3
type input "******"
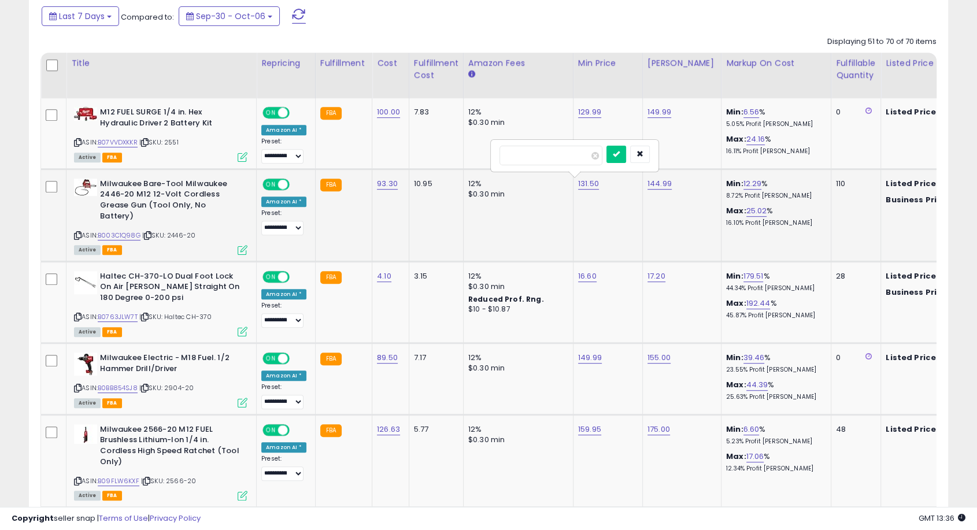
click button "submit" at bounding box center [617, 154] width 20 height 17
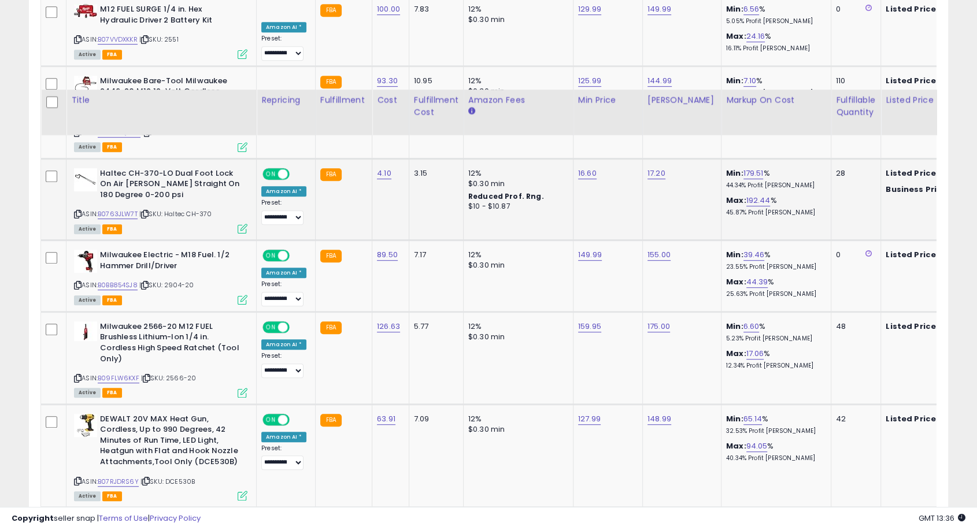
scroll to position [701, 0]
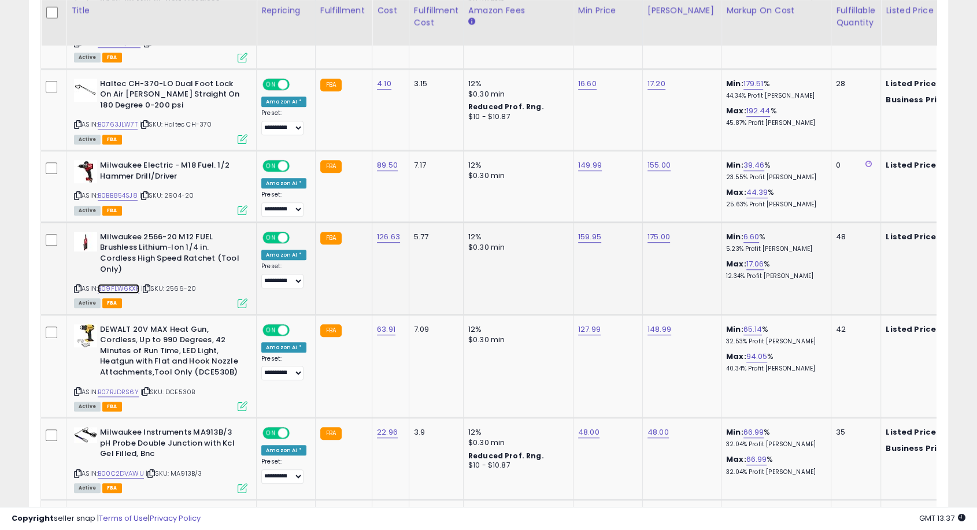
click at [128, 284] on link "B09FLW6KXF" at bounding box center [119, 289] width 42 height 10
drag, startPoint x: 586, startPoint y: 227, endPoint x: 592, endPoint y: 228, distance: 6.5
click at [586, 231] on link "159.95" at bounding box center [589, 237] width 23 height 12
type input "******"
click button "submit" at bounding box center [618, 195] width 20 height 17
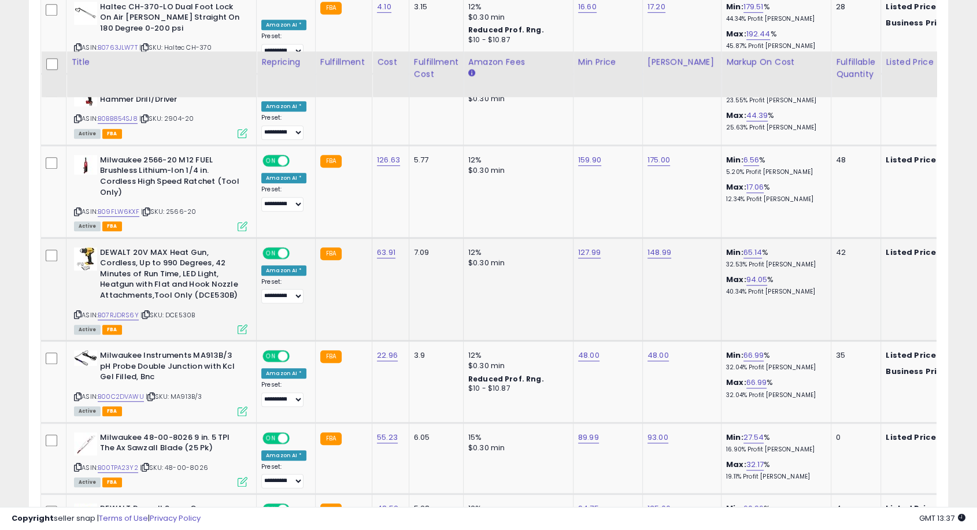
scroll to position [830, 0]
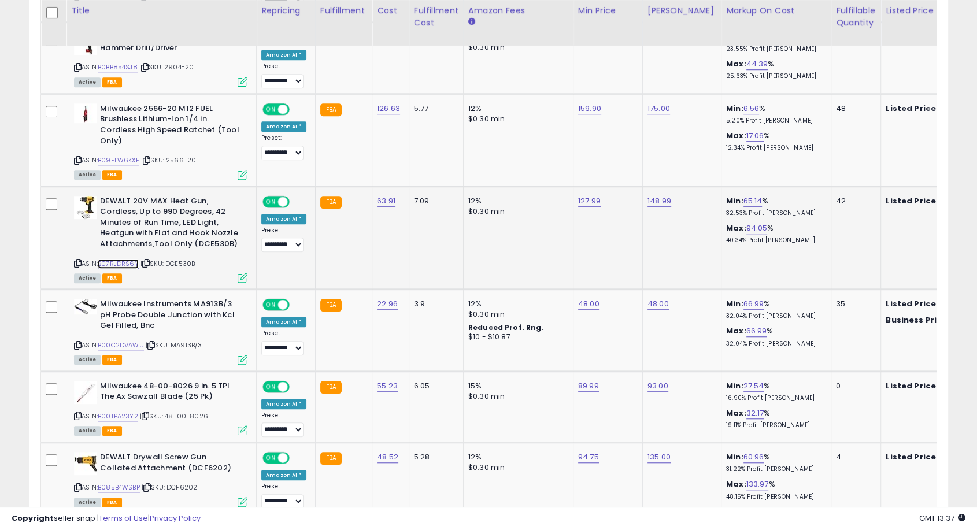
click at [133, 259] on link "B07RJDRS6Y" at bounding box center [118, 264] width 41 height 10
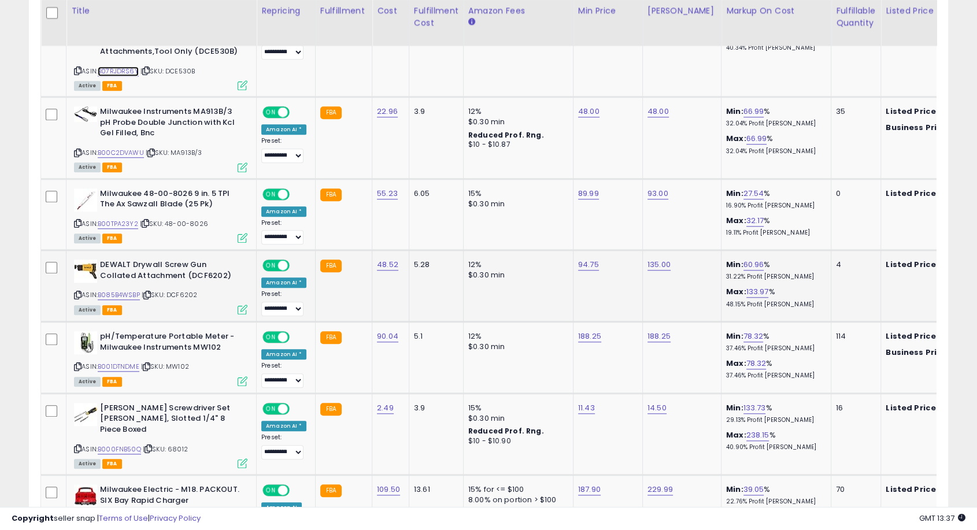
scroll to position [1022, 0]
click at [127, 362] on link "B001DTNDME" at bounding box center [119, 367] width 42 height 10
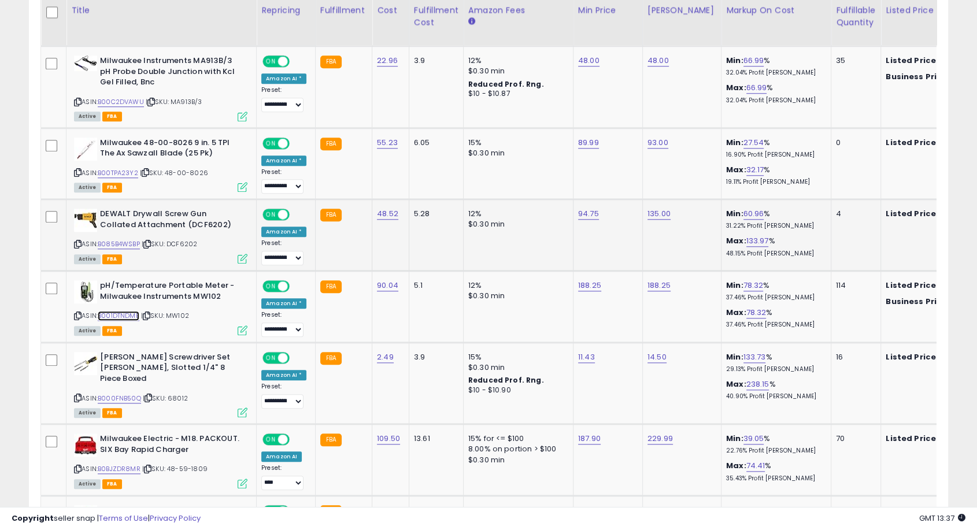
scroll to position [1151, 0]
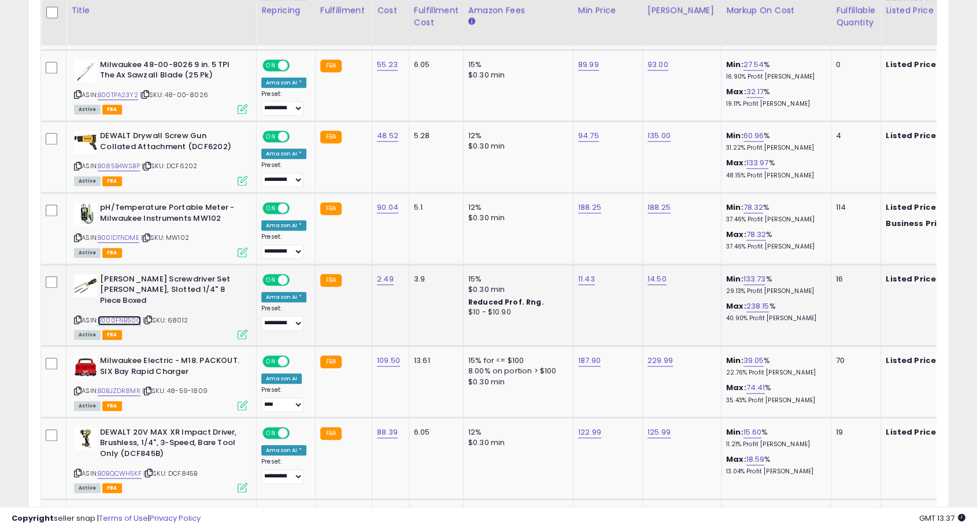
click at [124, 316] on link "B000FNB50Q" at bounding box center [119, 321] width 43 height 10
click at [583, 274] on link "11.43" at bounding box center [586, 280] width 17 height 12
type input "*****"
click button "submit" at bounding box center [614, 236] width 20 height 17
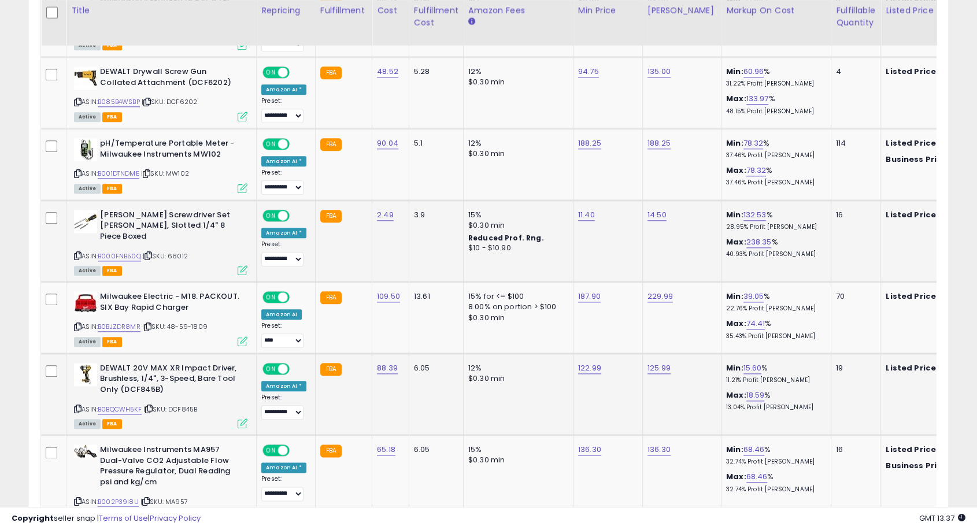
scroll to position [1344, 0]
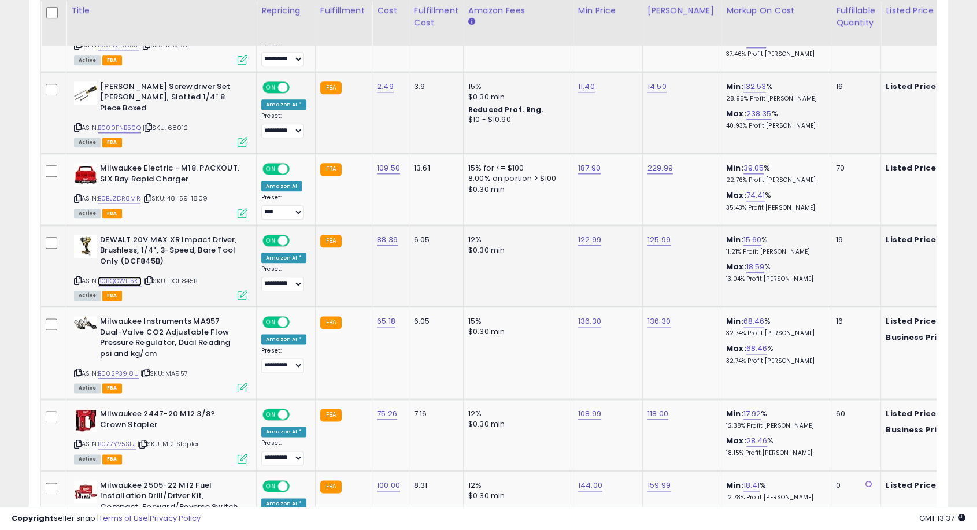
click at [120, 276] on link "B0BQCWH5KF" at bounding box center [120, 281] width 44 height 10
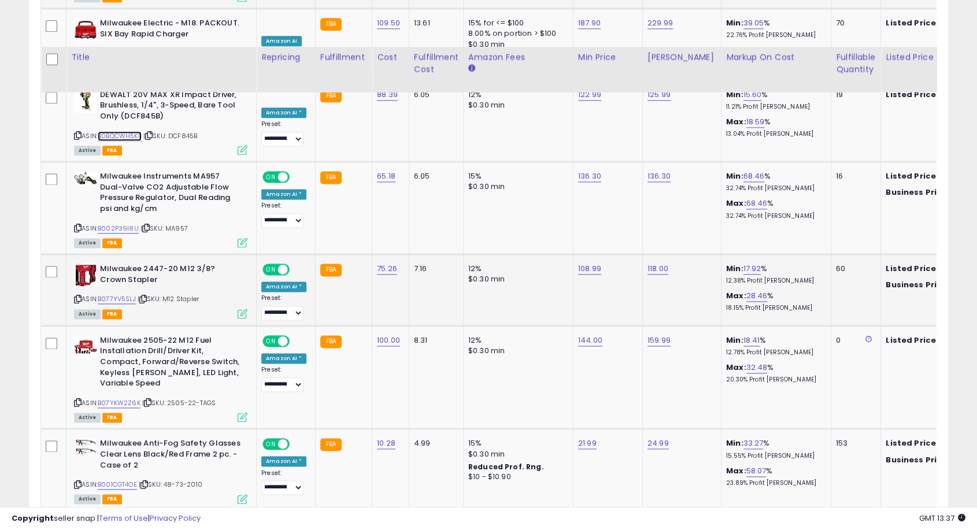
scroll to position [1537, 0]
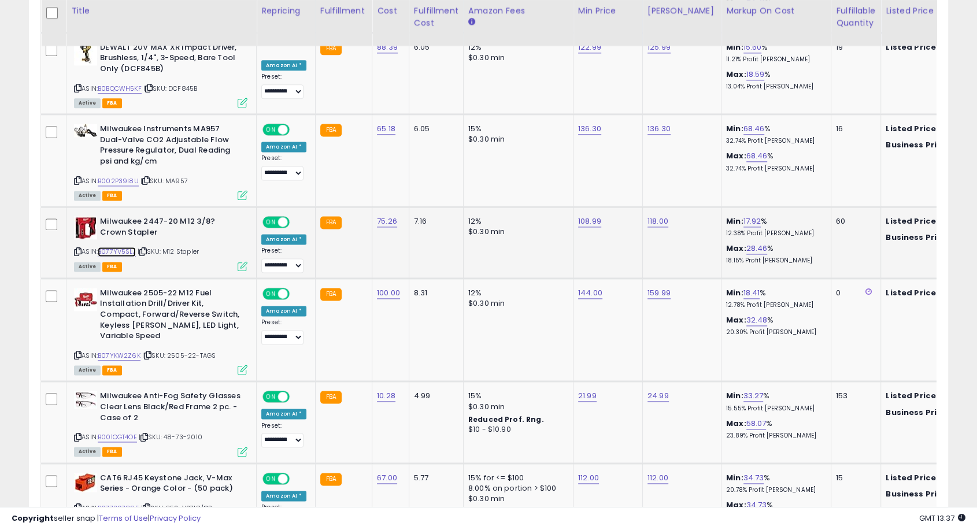
click at [130, 247] on link "B077YV5SLJ" at bounding box center [117, 252] width 38 height 10
click at [583, 216] on link "108.99" at bounding box center [589, 222] width 23 height 12
drag, startPoint x: 570, startPoint y: 172, endPoint x: 518, endPoint y: 168, distance: 51.7
click at [518, 168] on input "******" at bounding box center [552, 170] width 103 height 20
type input "******"
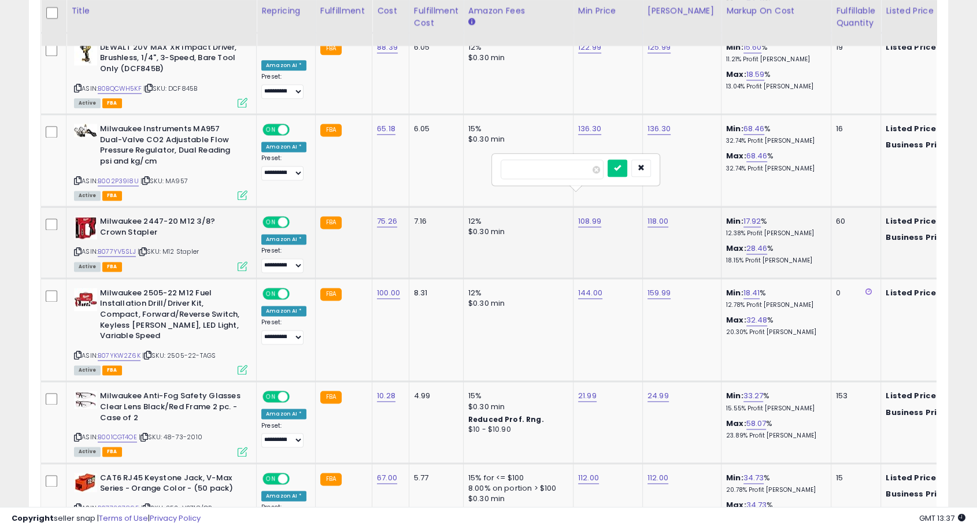
click button "submit" at bounding box center [618, 168] width 20 height 17
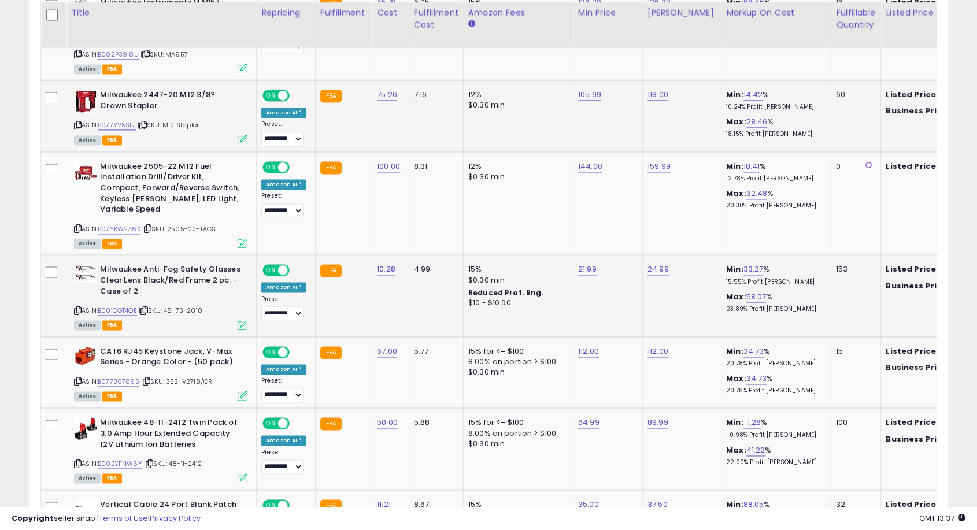
scroll to position [1666, 0]
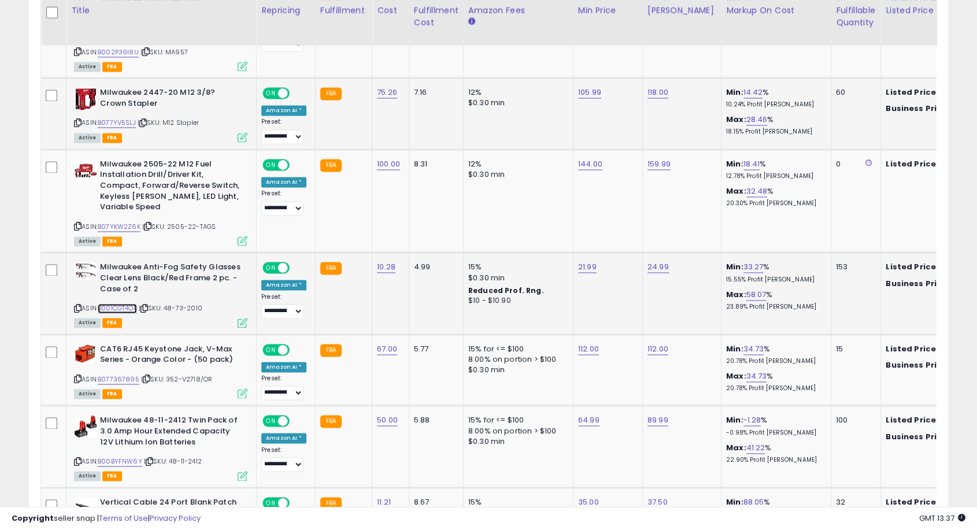
click at [117, 304] on link "B001CGT4OE" at bounding box center [117, 309] width 39 height 10
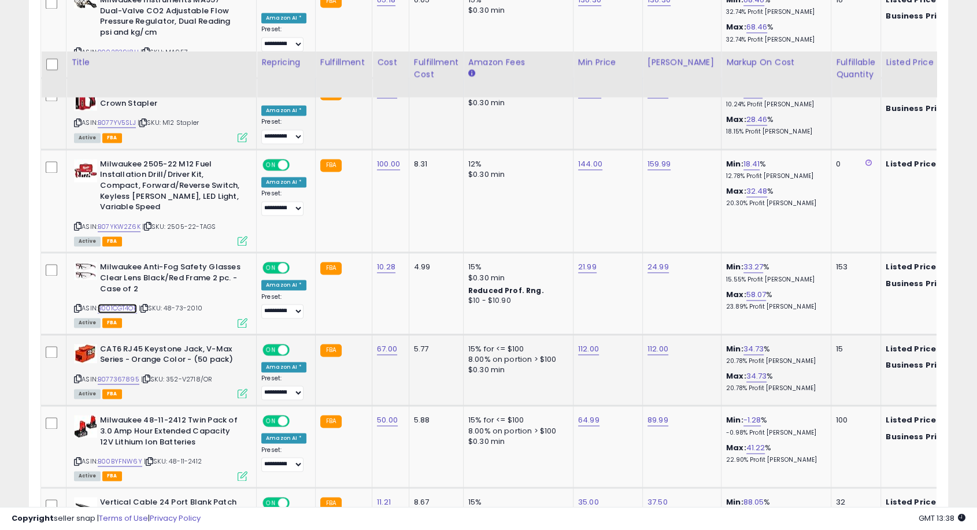
scroll to position [1787, 0]
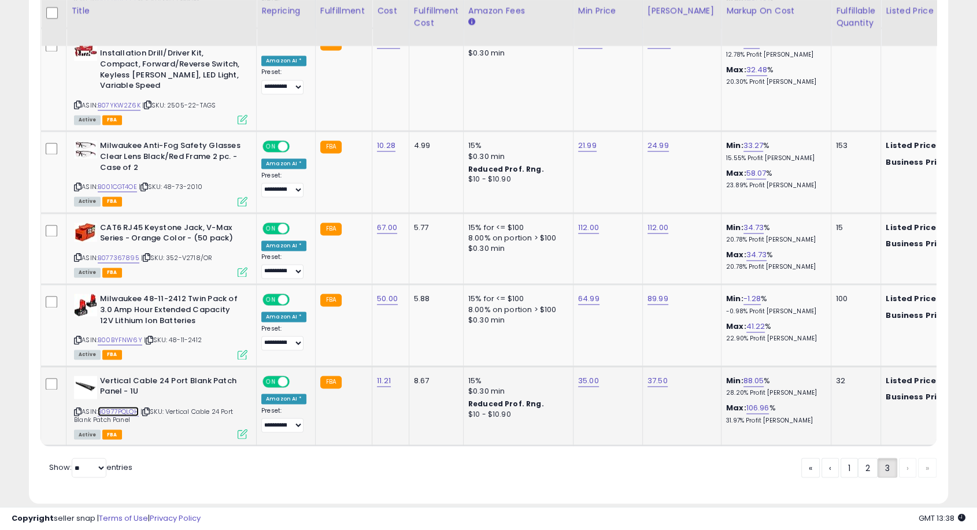
click at [123, 407] on link "B0977PQLQH" at bounding box center [118, 412] width 41 height 10
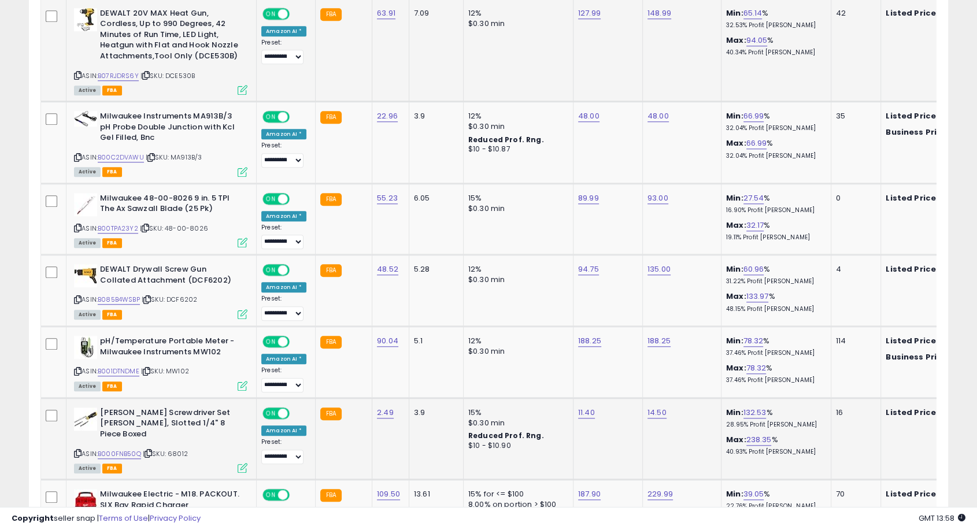
scroll to position [1080, 0]
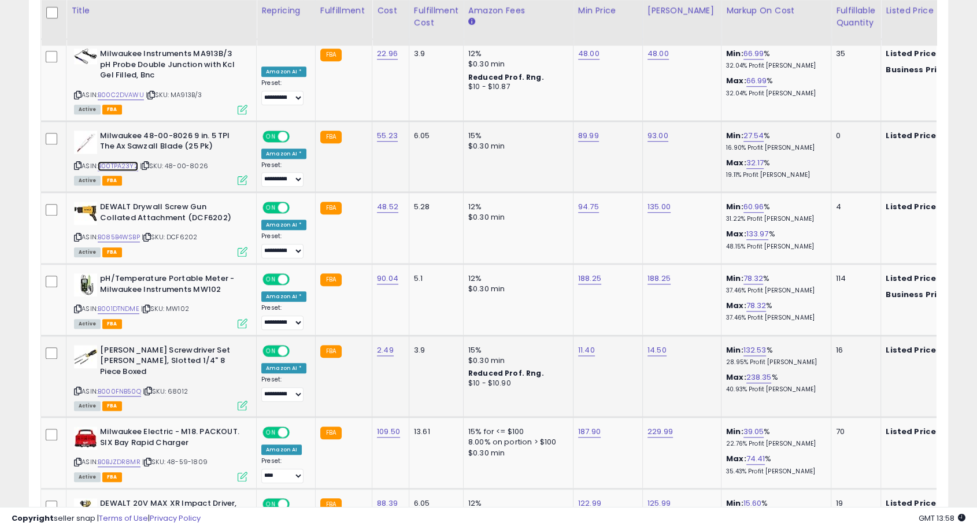
click at [129, 161] on link "B00TPA23Y2" at bounding box center [118, 166] width 40 height 10
